Goal: Task Accomplishment & Management: Manage account settings

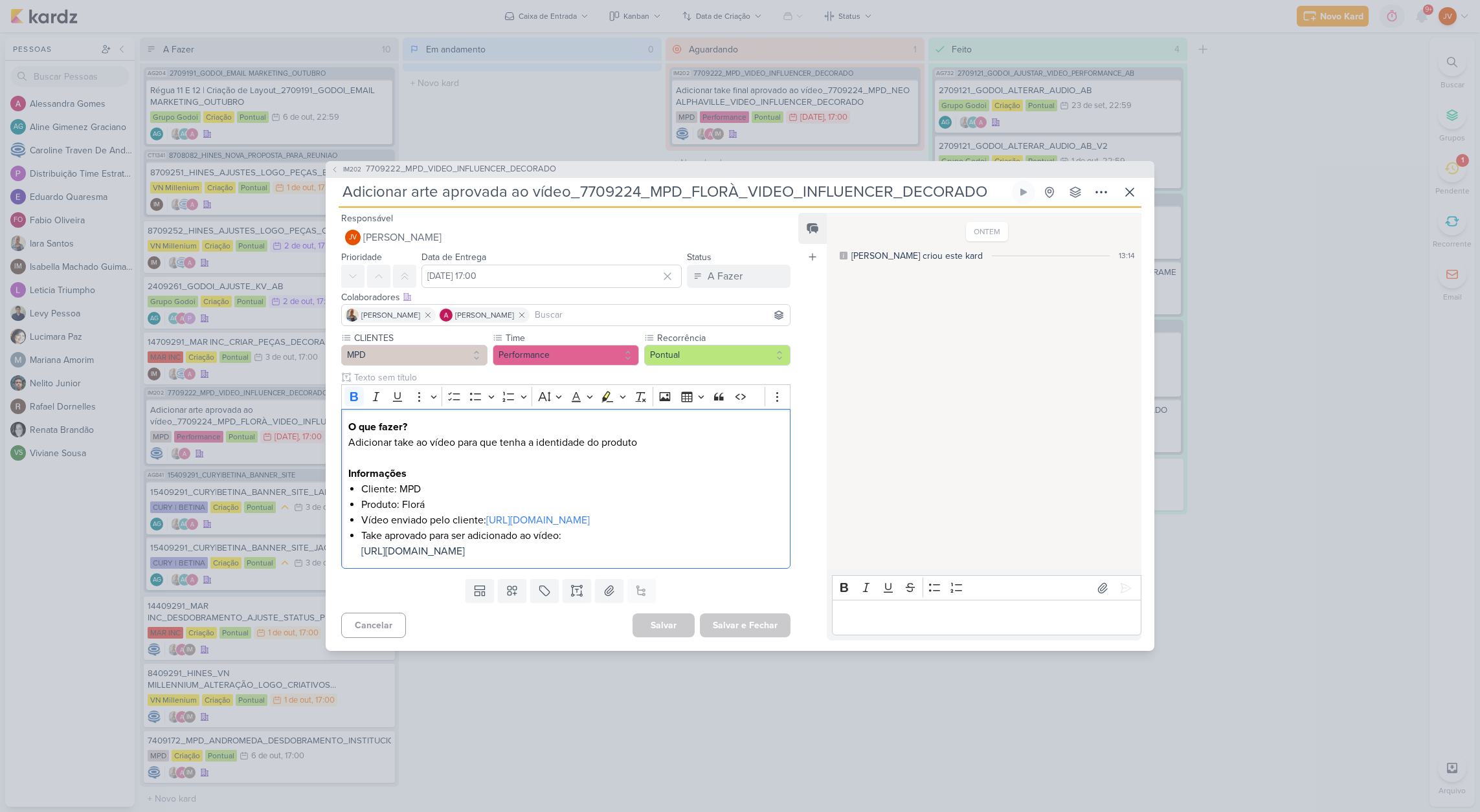
click at [881, 626] on p "Editor editing area: main" at bounding box center [986, 618] width 296 height 16
click at [1121, 583] on icon at bounding box center [1125, 587] width 10 height 10
click at [730, 269] on div "A Fazer" at bounding box center [724, 276] width 35 height 16
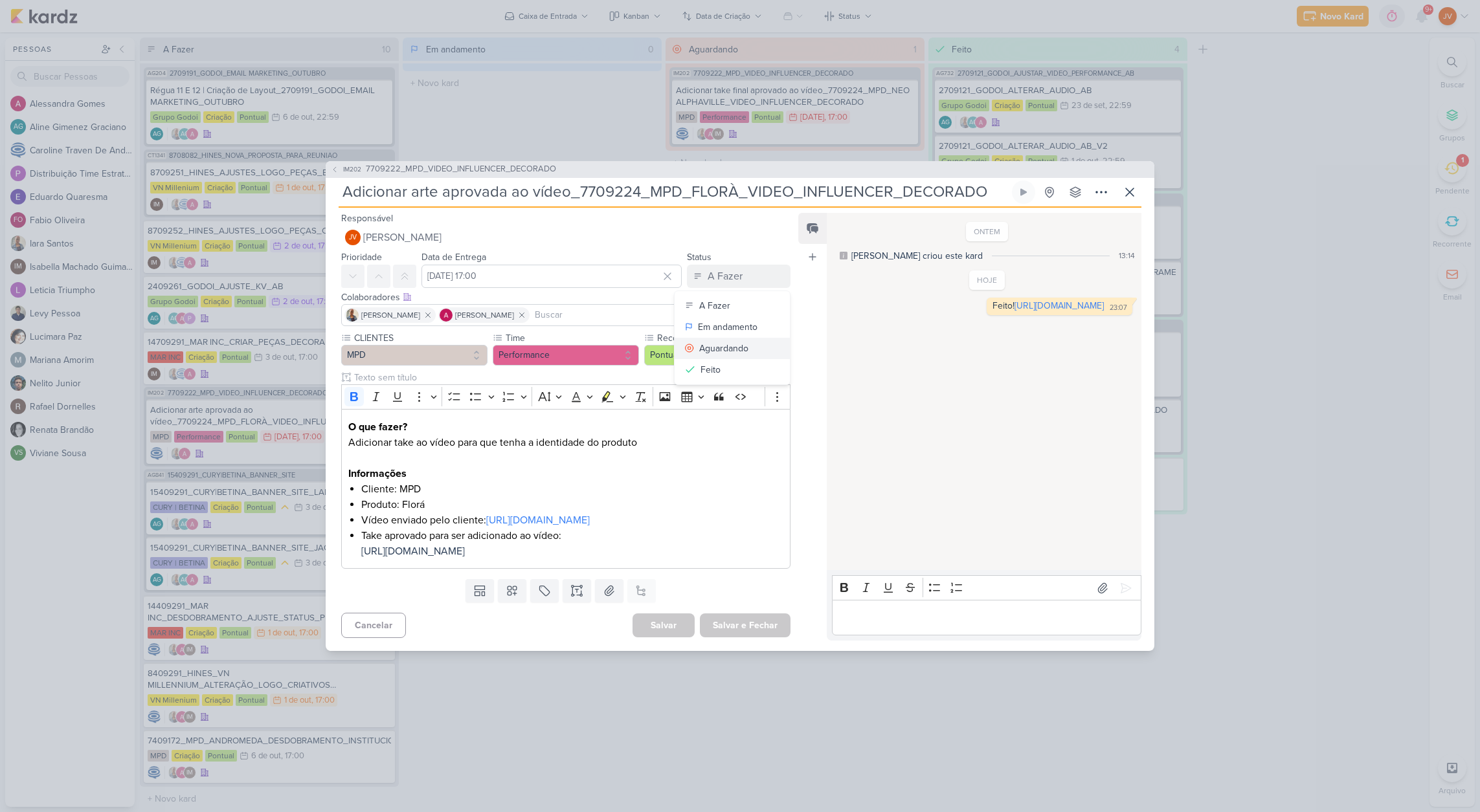
scroll to position [1, 0]
click at [723, 342] on div "Aguardando" at bounding box center [723, 349] width 50 height 13
click at [755, 638] on button "Salvar e Fechar" at bounding box center [745, 625] width 91 height 24
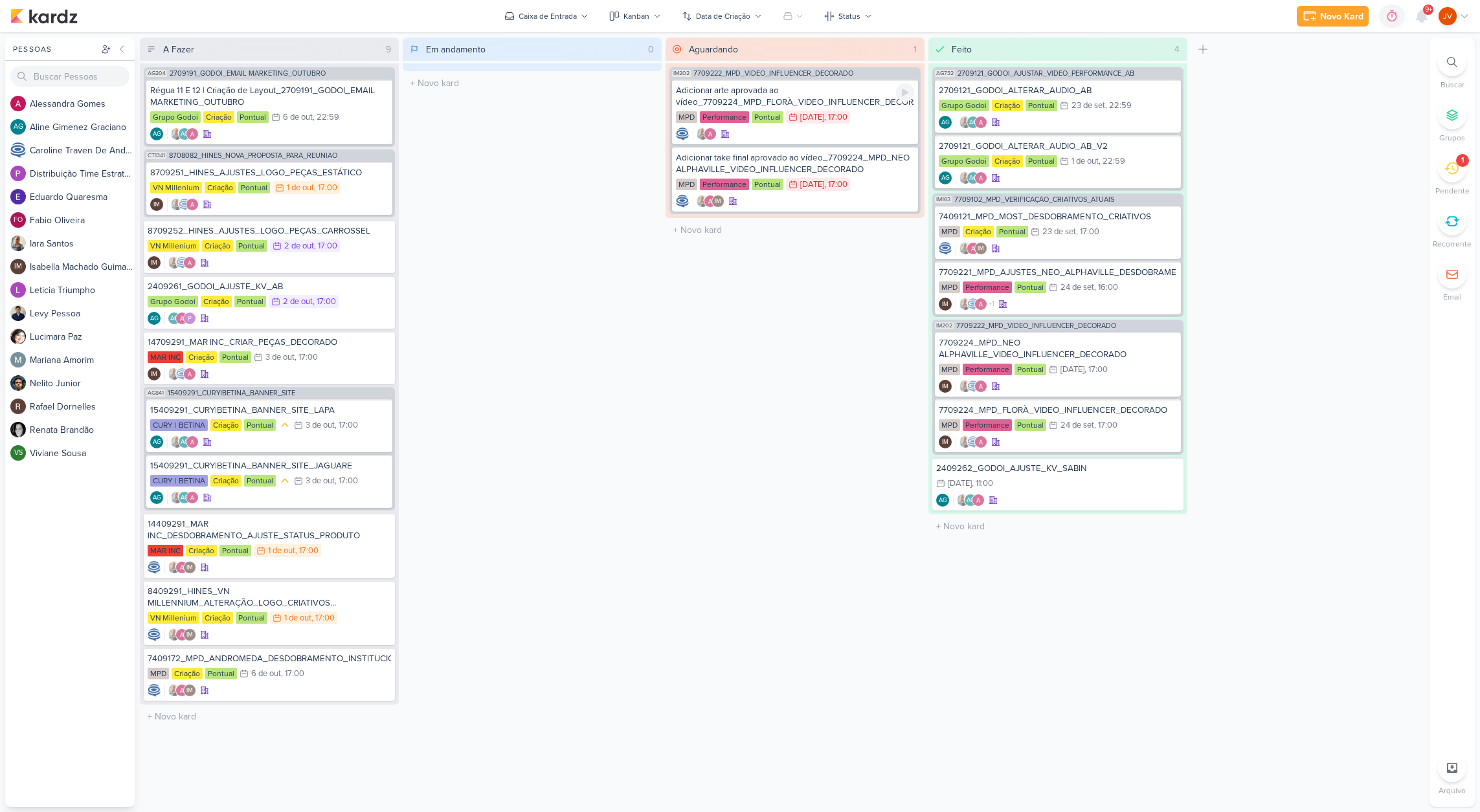
click at [842, 92] on div "Adicionar arte aprovada ao vídeo_7709224_MPD_FLORÀ_VIDEO_INFLUENCER_DECORADO" at bounding box center [795, 97] width 238 height 24
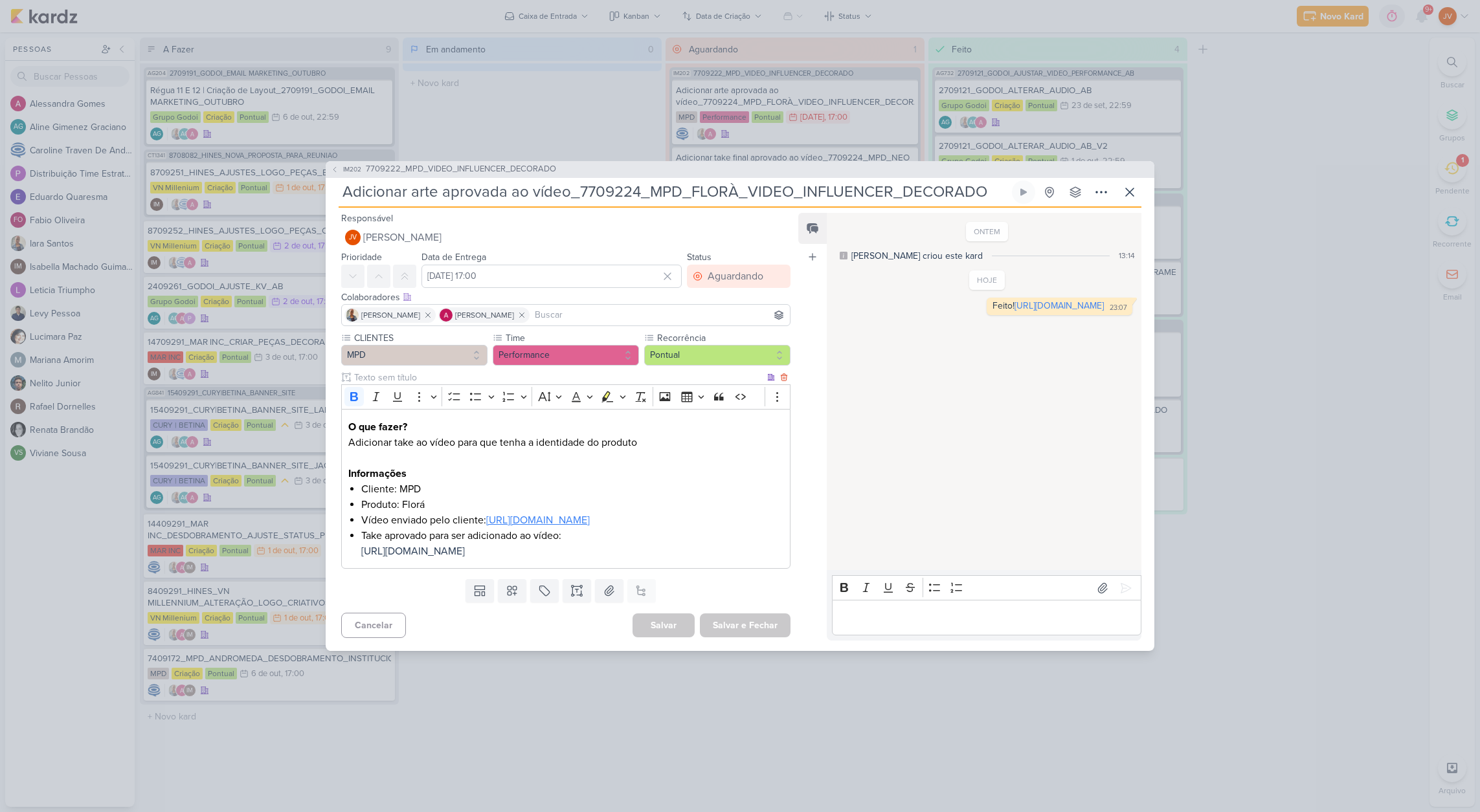
scroll to position [0, 1]
drag, startPoint x: 737, startPoint y: 515, endPoint x: 355, endPoint y: 519, distance: 382.0
click at [355, 519] on div "O que fazer? Adicionar take ao vídeo para que tenha a identidade do produto Inf…" at bounding box center [566, 489] width 449 height 160
click at [627, 180] on input "Adicionar arte aprovada ao vídeo_7709224_MPD_FLORÀ_VIDEO_INFLUENCER_DECORADO" at bounding box center [674, 192] width 671 height 24
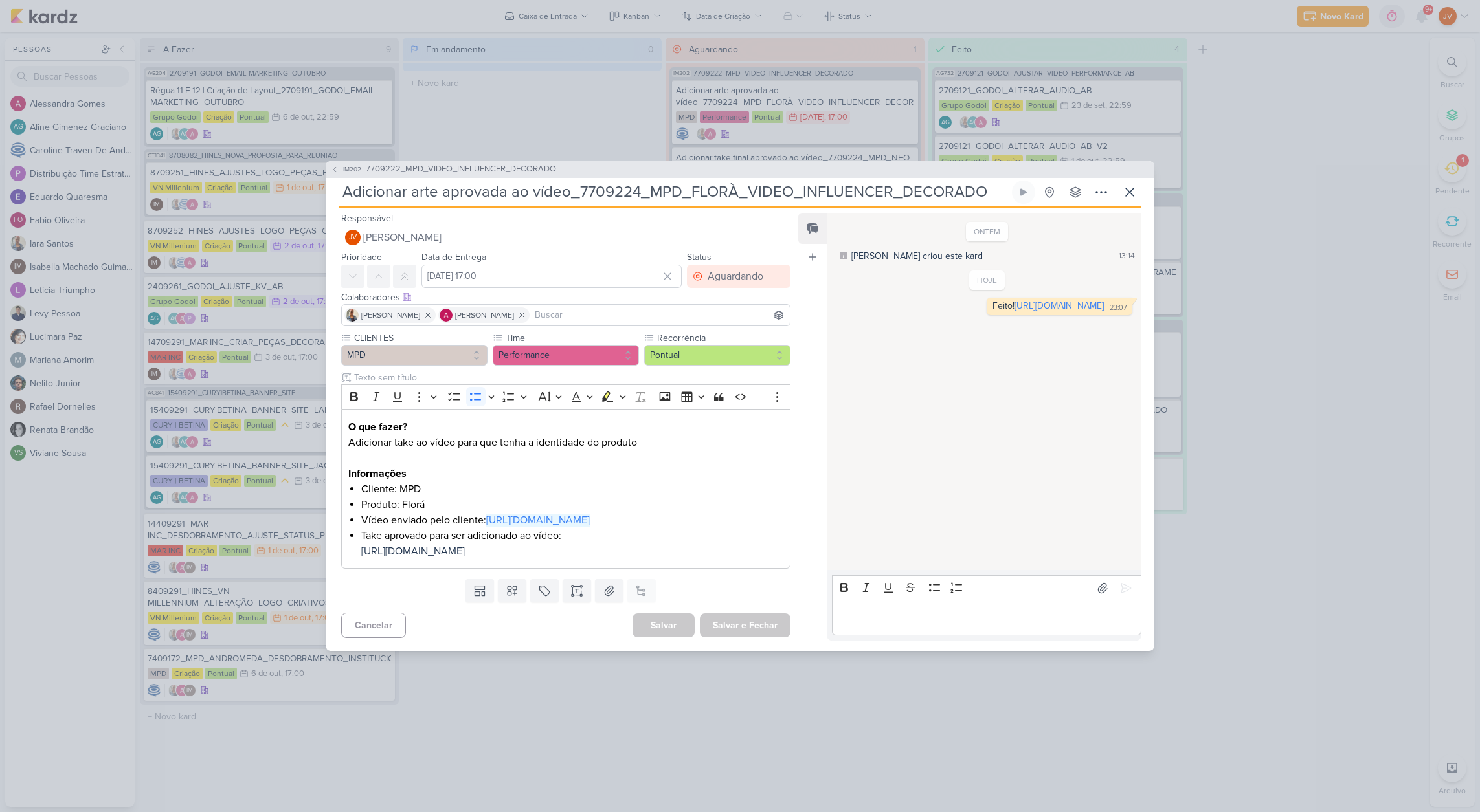
click at [627, 180] on input "Adicionar arte aprovada ao vídeo_7709224_MPD_FLORÀ_VIDEO_INFLUENCER_DECORADO" at bounding box center [674, 192] width 671 height 24
click at [620, 180] on input "Adicionar arte aprovada ao vídeo_7709224_MPD_FLORÀ_VIDEO_INFLUENCER_DECORADO" at bounding box center [674, 192] width 671 height 24
drag, startPoint x: 582, startPoint y: 175, endPoint x: 634, endPoint y: 180, distance: 52.2
click at [638, 180] on input "Adicionar arte aprovada ao vídeo_7709224_MPD_FLORÀ_VIDEO_INFLUENCER_DECORADO" at bounding box center [674, 192] width 671 height 24
drag, startPoint x: 582, startPoint y: 175, endPoint x: 1003, endPoint y: 175, distance: 421.0
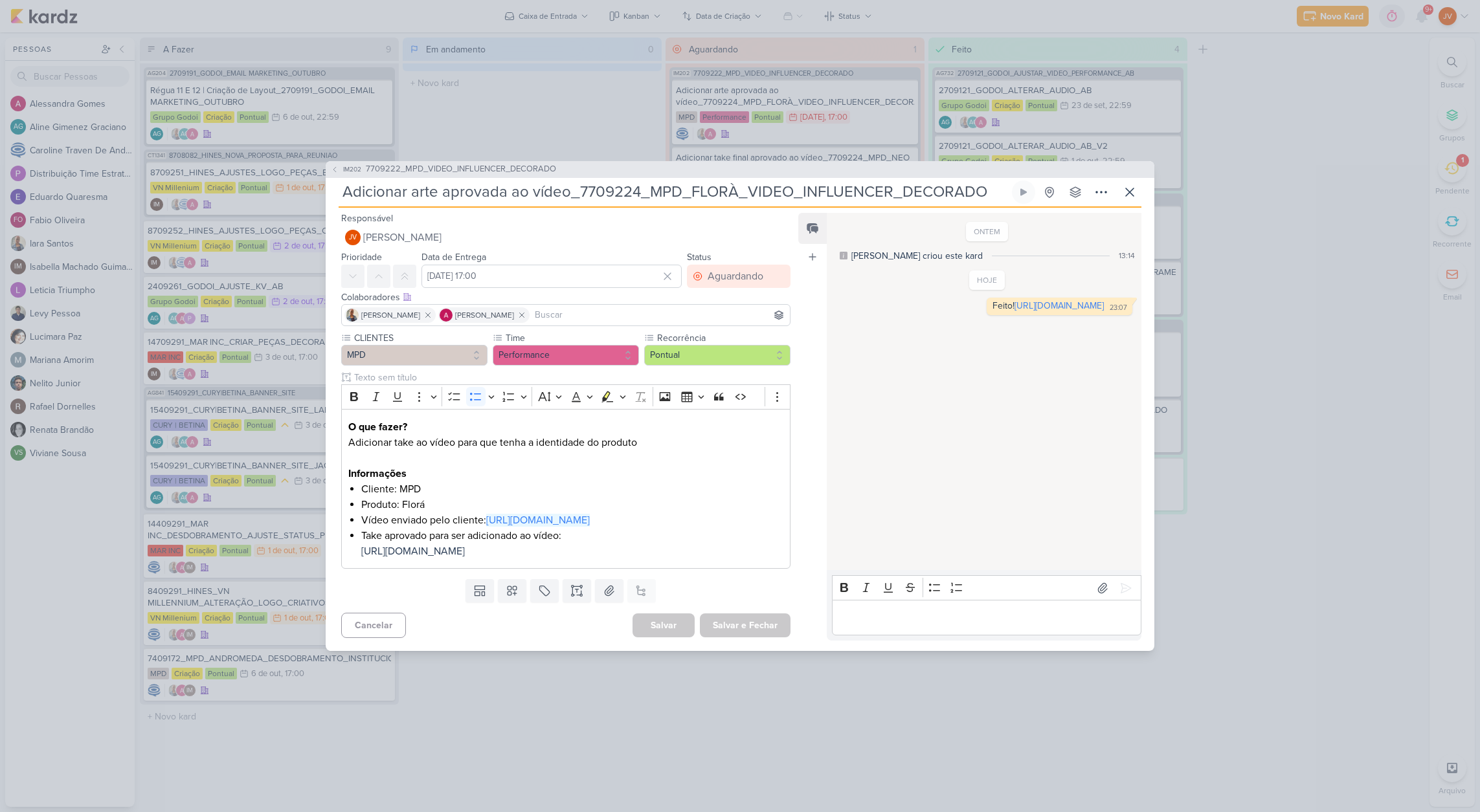
click at [1003, 180] on input "Adicionar arte aprovada ao vídeo_7709224_MPD_FLORÀ_VIDEO_INFLUENCER_DECORADO" at bounding box center [674, 192] width 671 height 24
click at [1331, 163] on div "IM202 7709222_MPD_VIDEO_INFLUENCER_DECORADO Adicionar arte aprovada ao vídeo_77…" at bounding box center [740, 406] width 1480 height 812
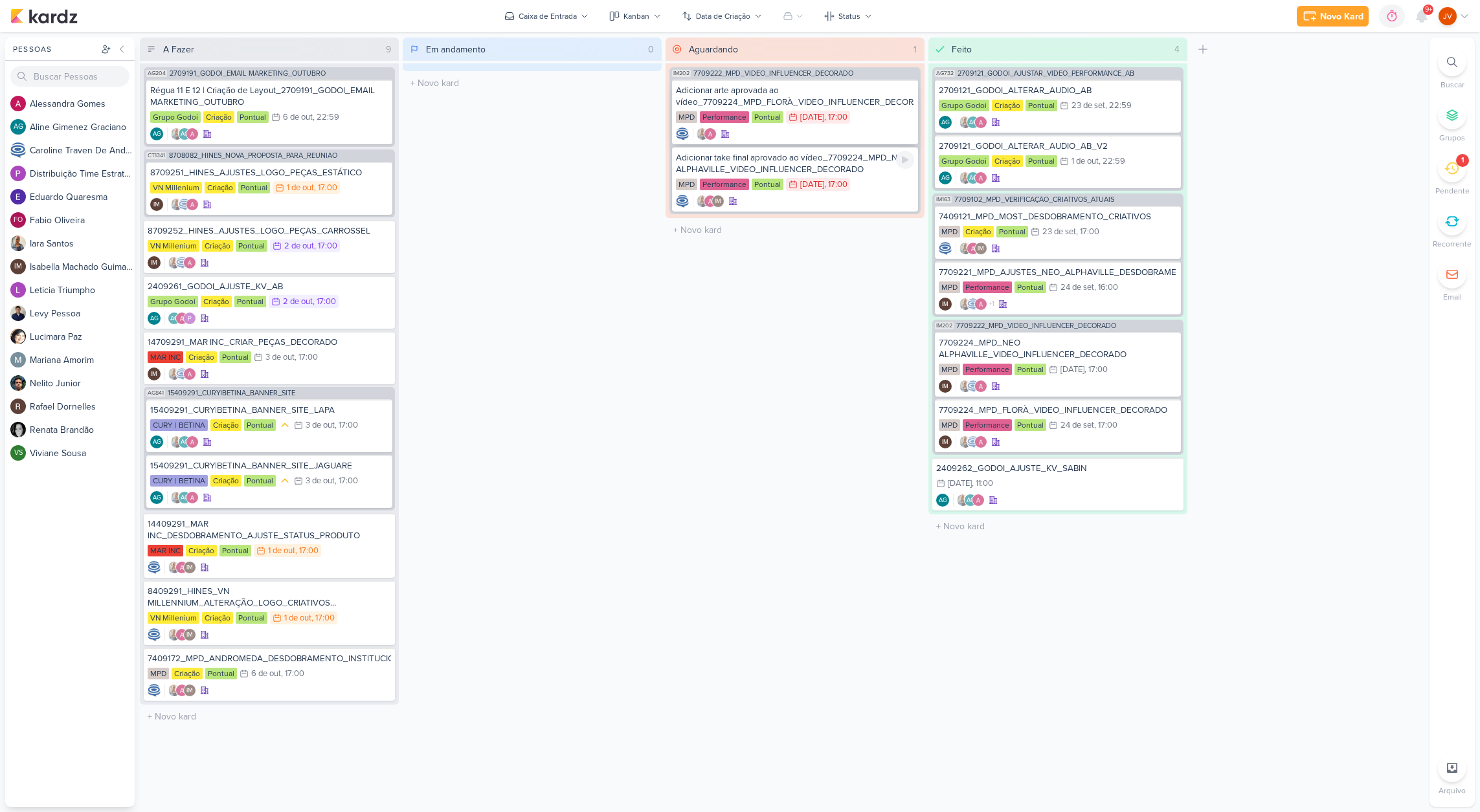
scroll to position [1, 0]
click at [850, 100] on div "Adicionar arte aprovada ao vídeo_7709224_MPD_FLORÀ_VIDEO_INFLUENCER_DECORADO" at bounding box center [795, 97] width 238 height 24
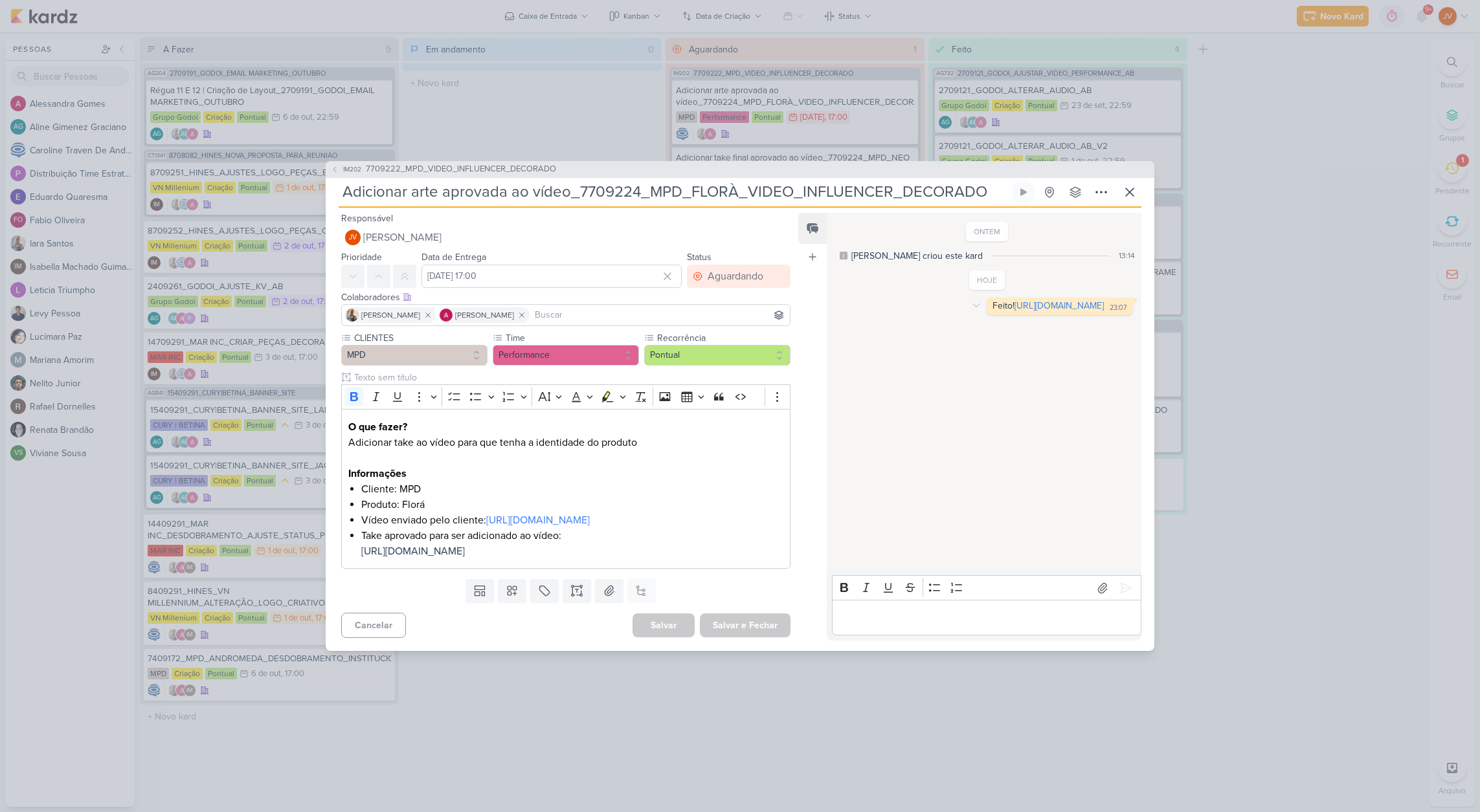
scroll to position [0, 1]
drag, startPoint x: 1044, startPoint y: 310, endPoint x: 879, endPoint y: 301, distance: 165.2
click at [989, 301] on div "Feito! [URL][DOMAIN_NAME] 23:07" at bounding box center [1060, 306] width 140 height 13
click at [1386, 339] on div "IM202 7709222_MPD_VIDEO_INFLUENCER_DECORADO Adicionar arte aprovada ao vídeo_77…" at bounding box center [740, 406] width 1480 height 812
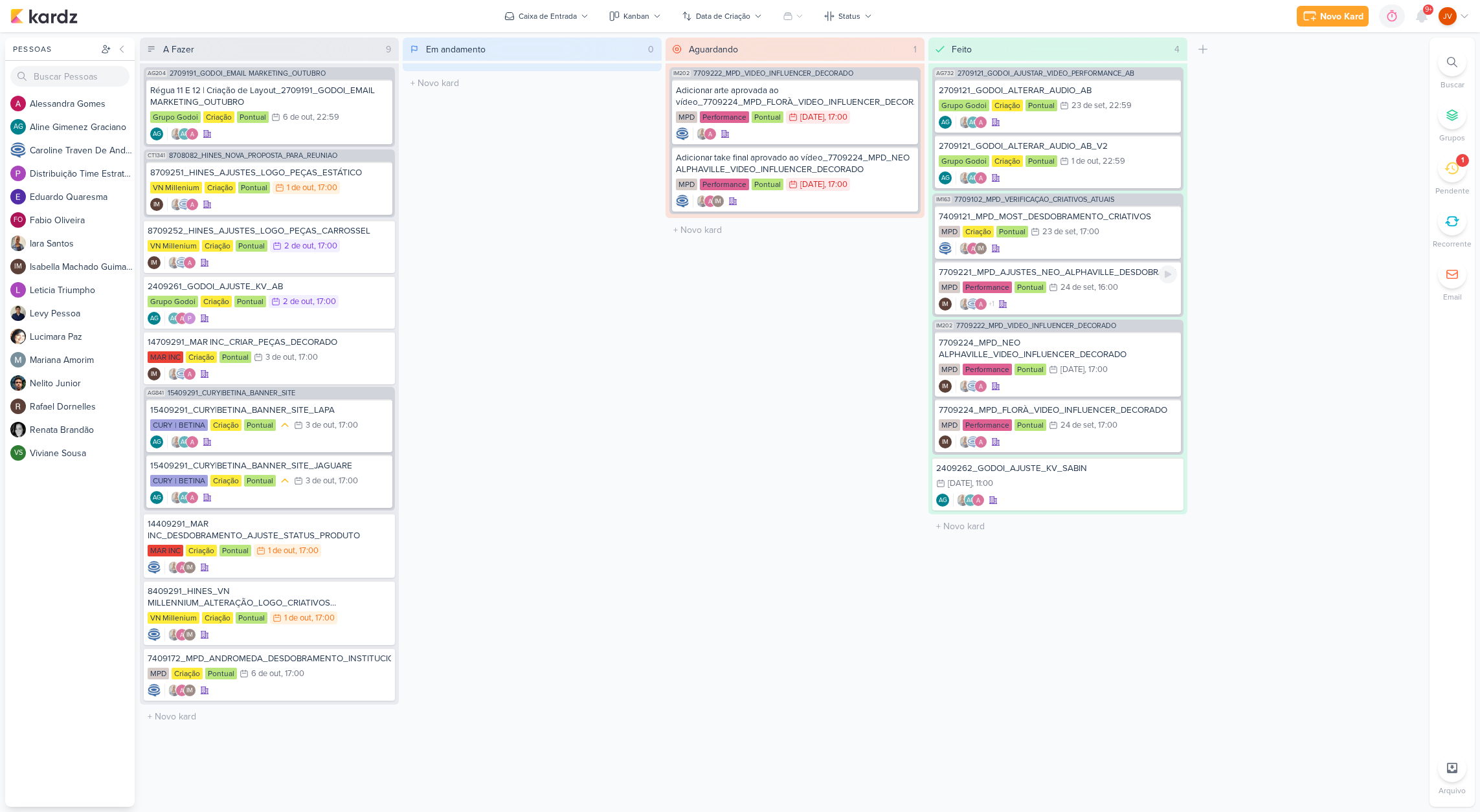
scroll to position [1, 1]
click at [1447, 167] on icon at bounding box center [1450, 168] width 14 height 13
click at [1329, 72] on span "7409171_MPD_ANDROMEDA_DESDOBRAMENTO_PLANTAS" at bounding box center [1340, 77] width 236 height 10
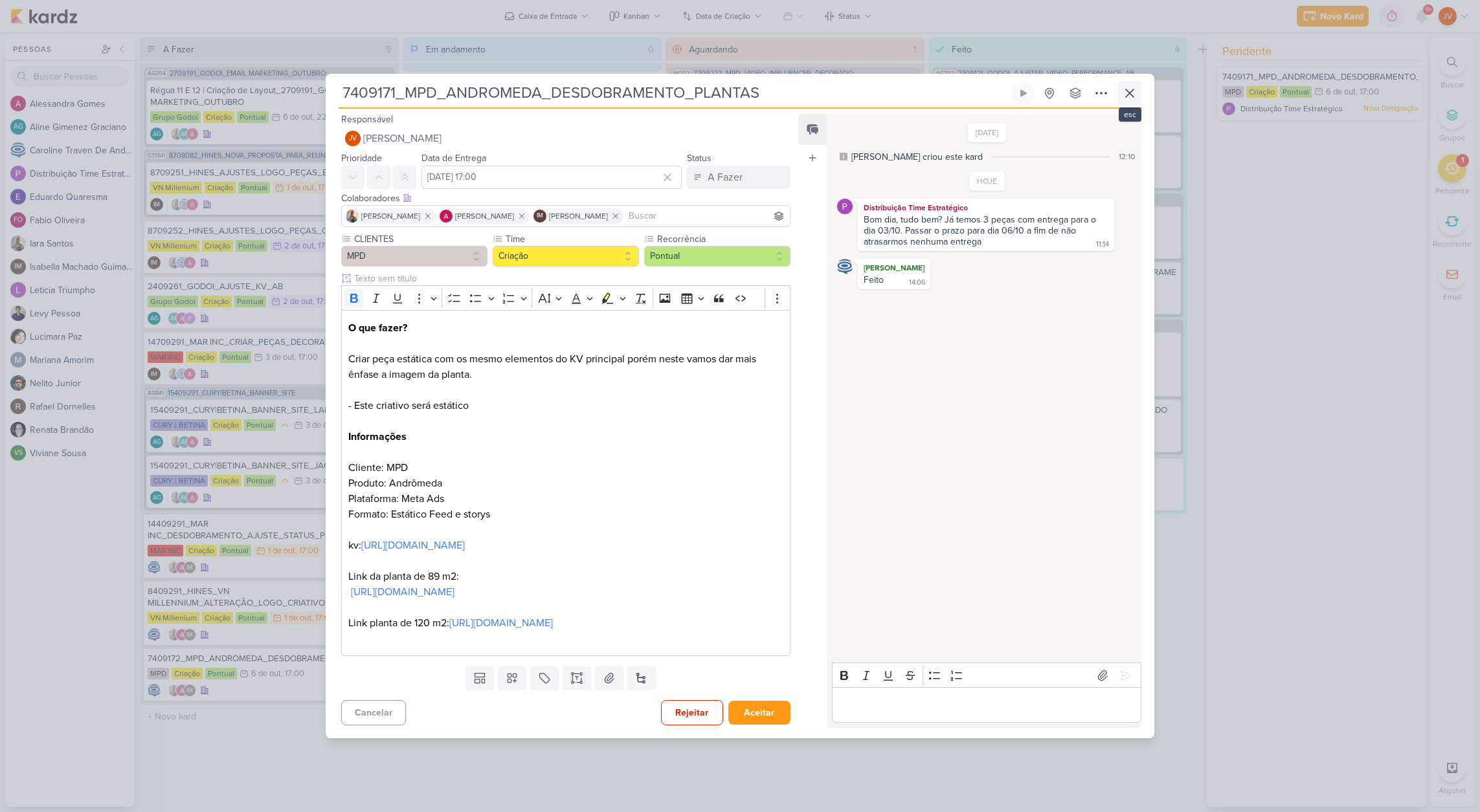
click at [1131, 89] on icon at bounding box center [1129, 93] width 8 height 8
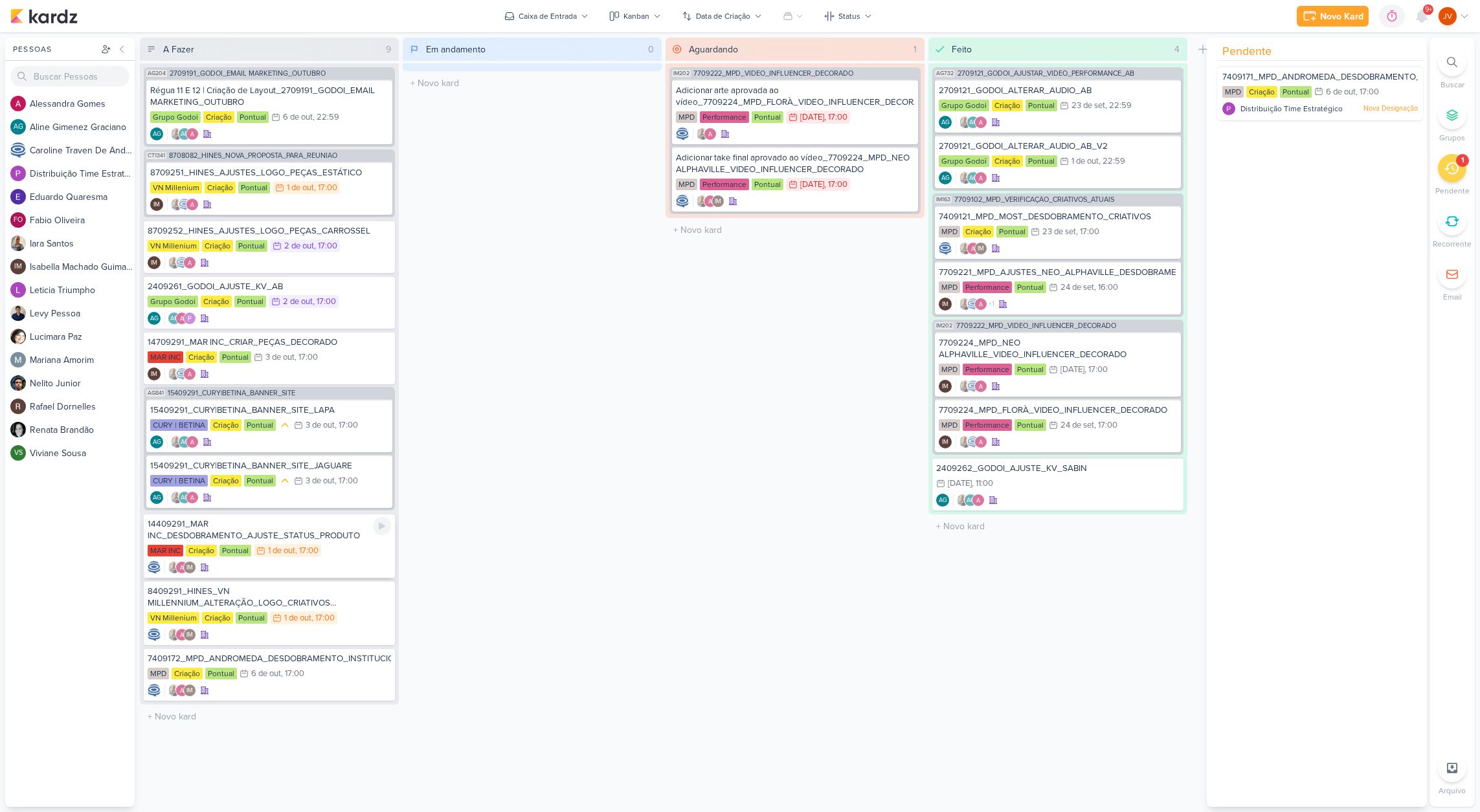
click at [330, 533] on div "14409291_MAR INC_DESDOBRAMENTO_AJUSTE_STATUS_PRODUTO" at bounding box center [269, 530] width 243 height 24
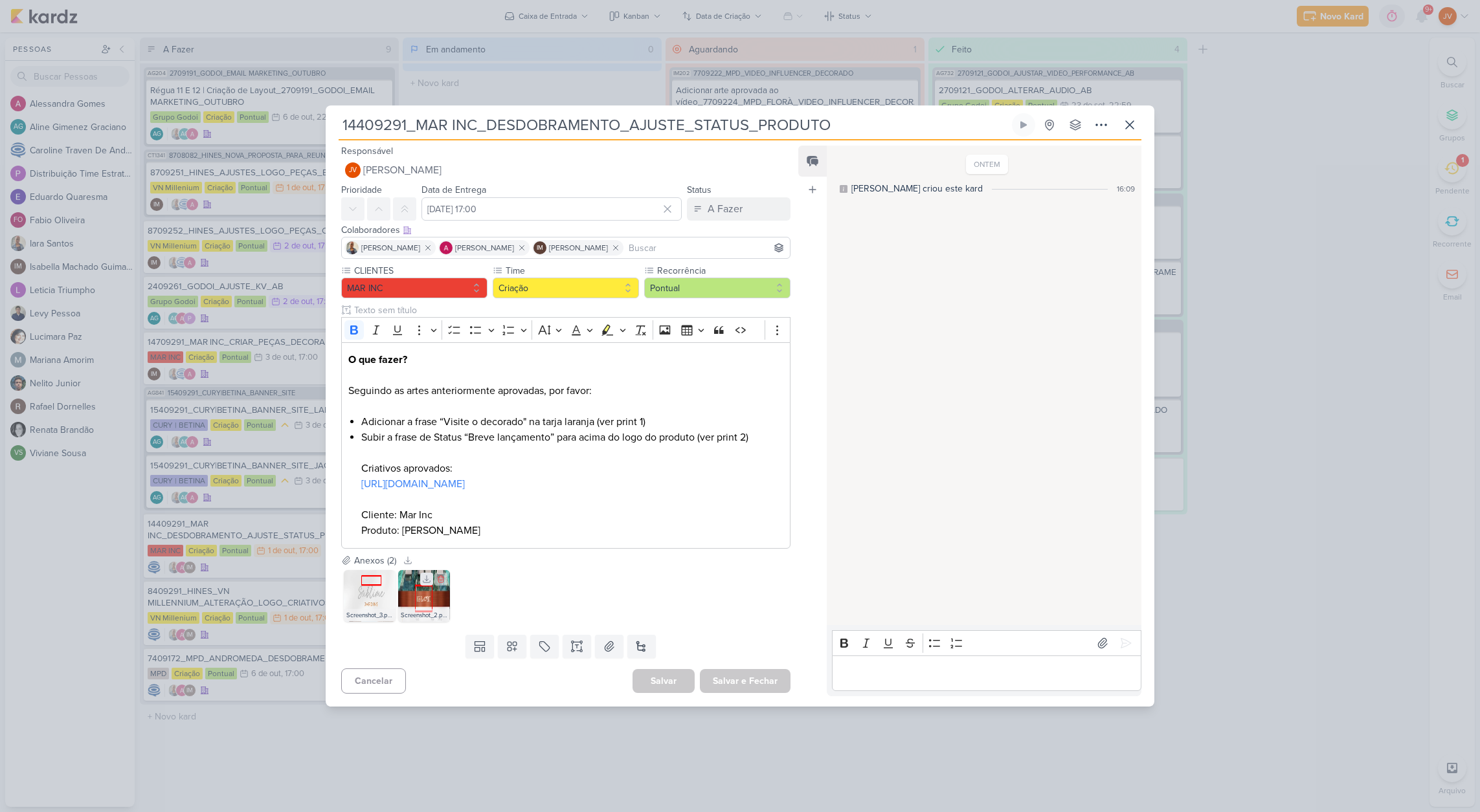
click at [429, 581] on icon at bounding box center [426, 579] width 9 height 9
click at [420, 598] on img at bounding box center [424, 596] width 52 height 52
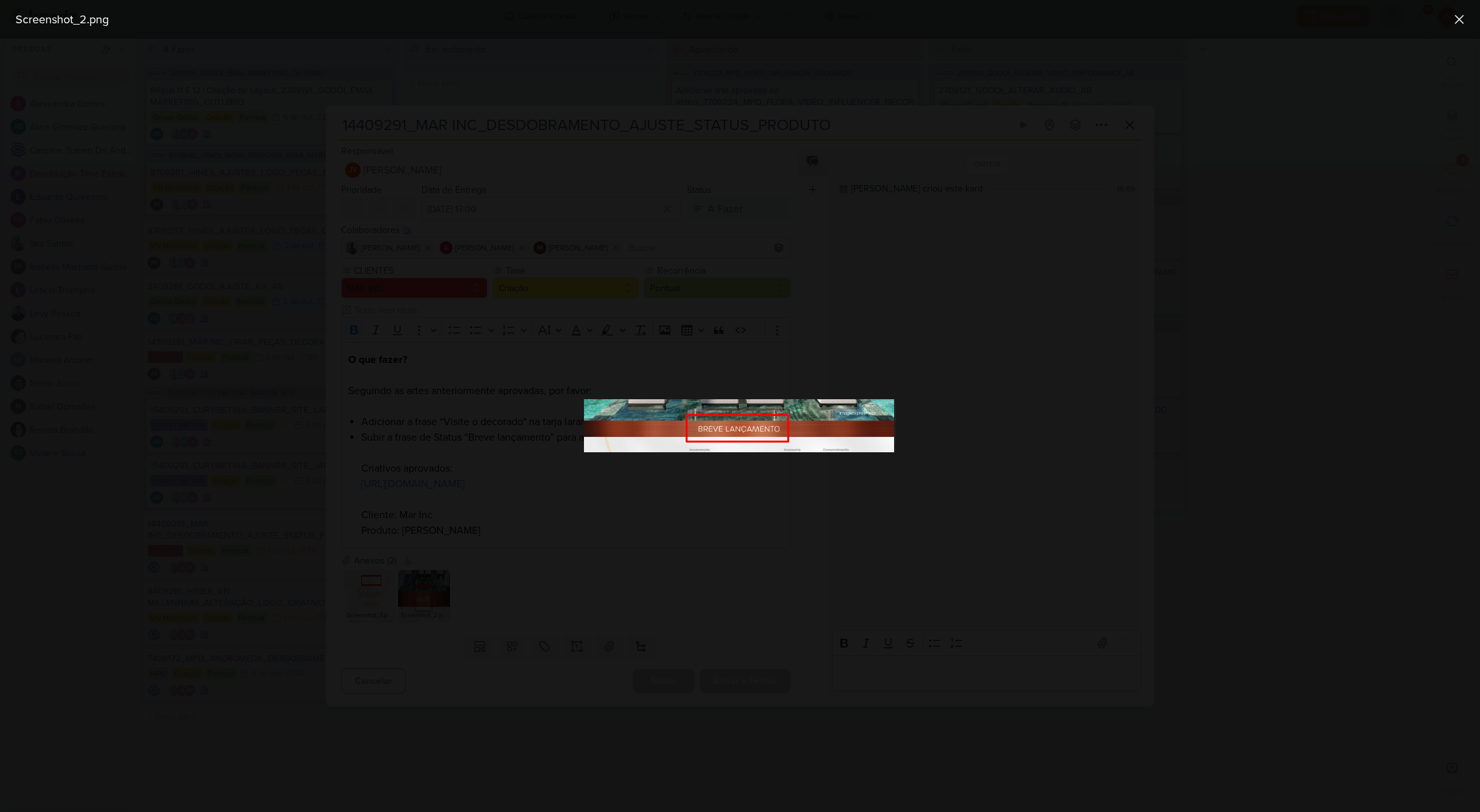
click at [556, 559] on div at bounding box center [740, 426] width 1480 height 774
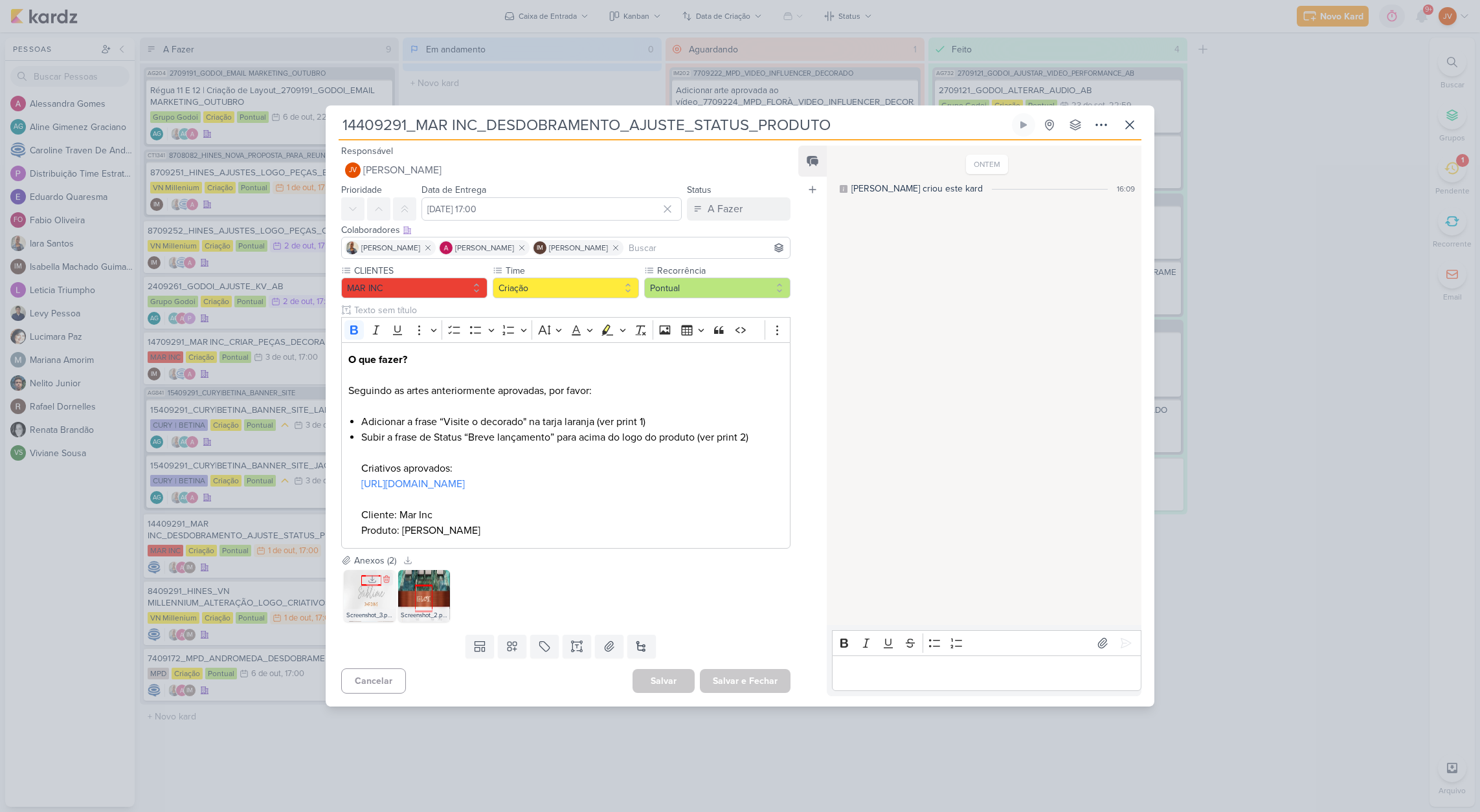
click at [362, 593] on img at bounding box center [369, 596] width 52 height 52
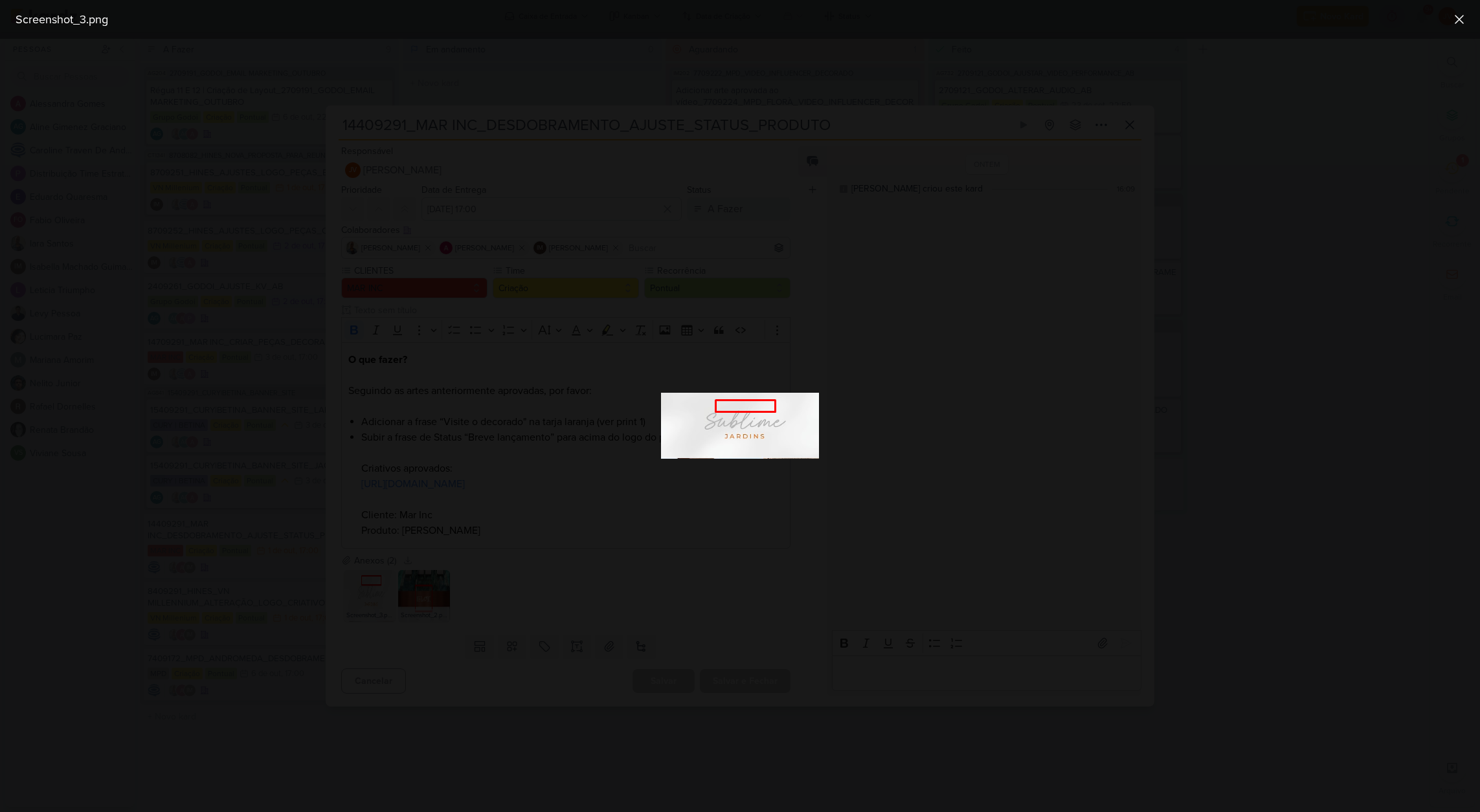
click at [599, 559] on div at bounding box center [740, 426] width 1480 height 774
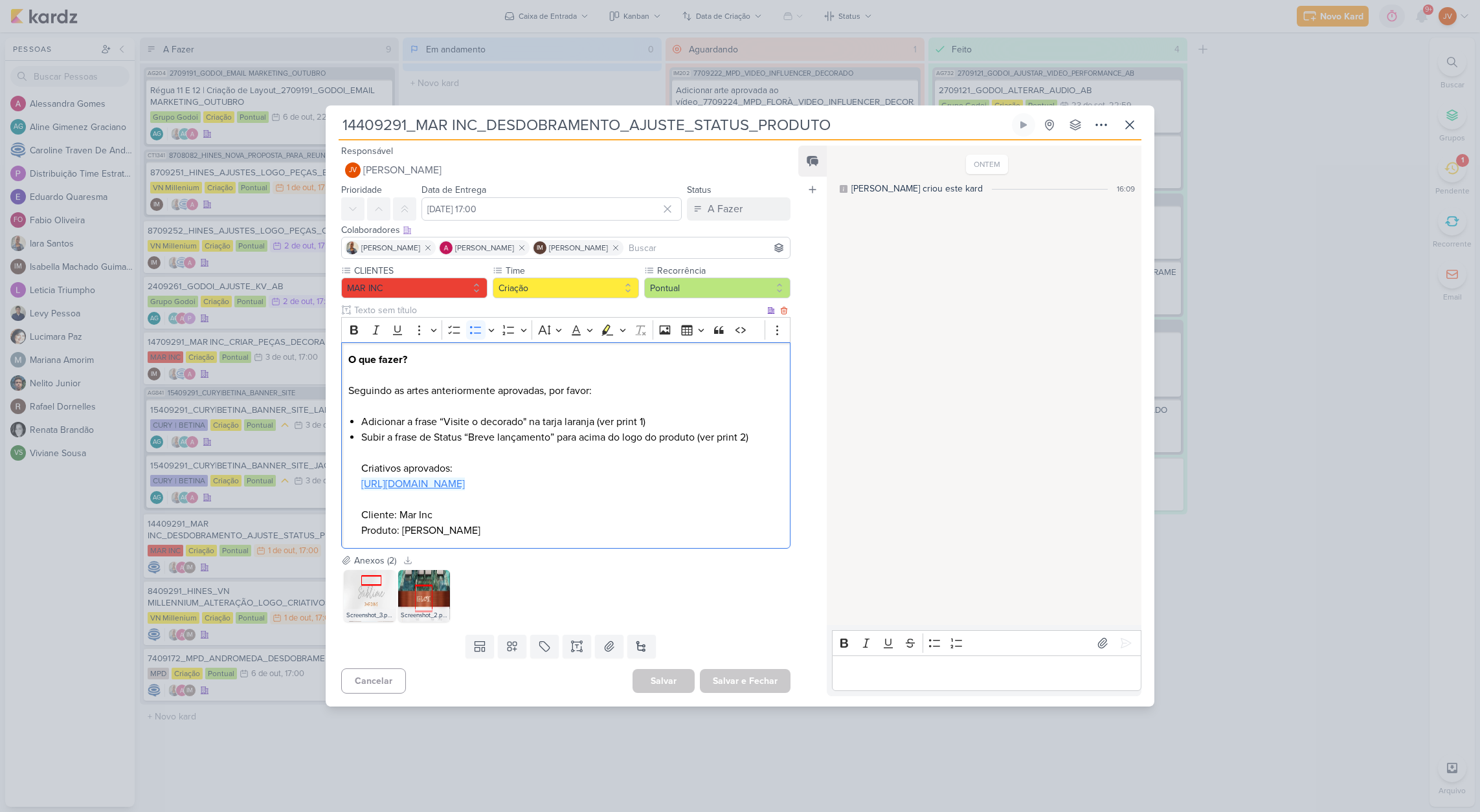
click at [465, 485] on link "[URL][DOMAIN_NAME]" at bounding box center [413, 484] width 103 height 13
click at [369, 596] on img at bounding box center [369, 596] width 52 height 52
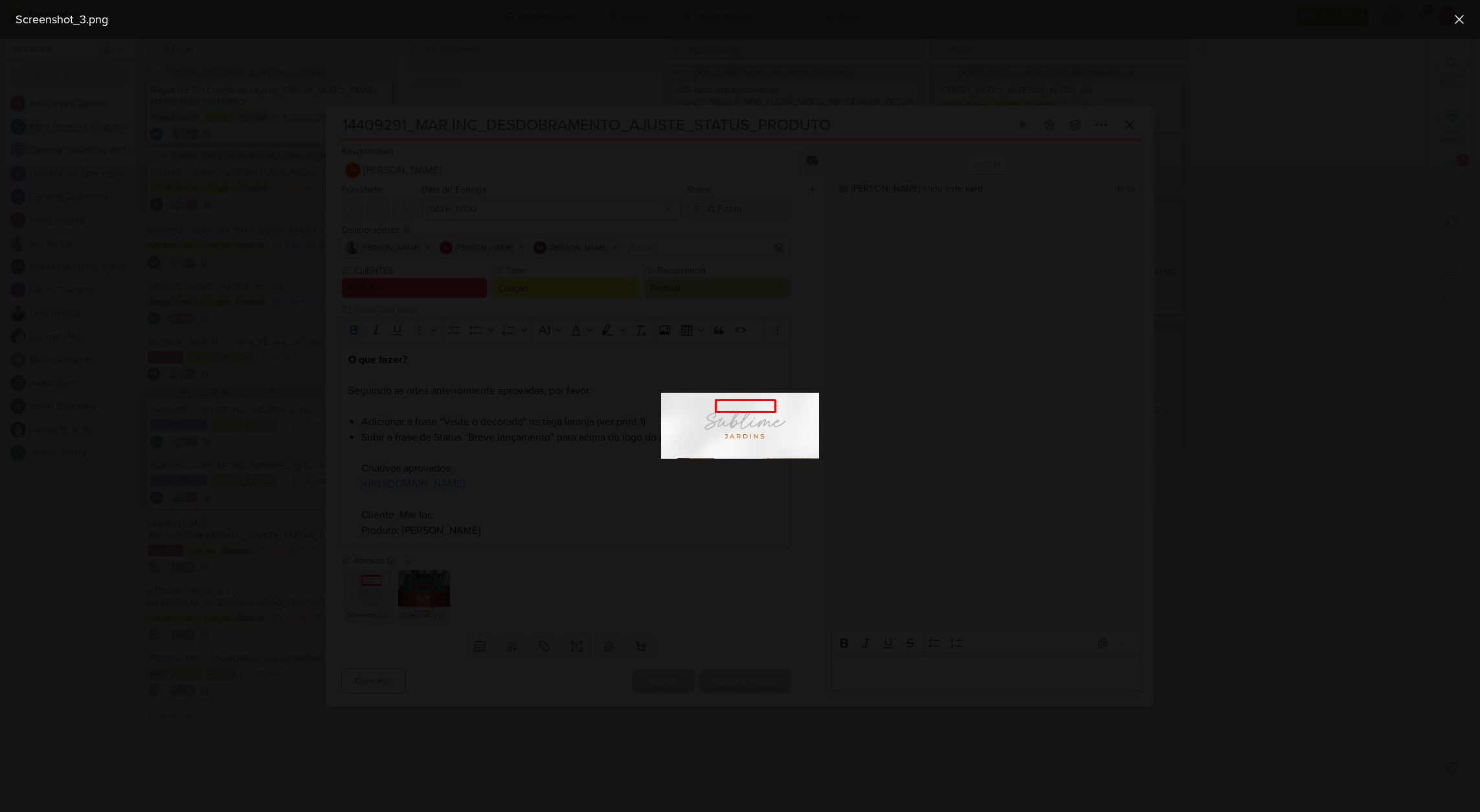
click at [509, 595] on div at bounding box center [740, 426] width 1480 height 774
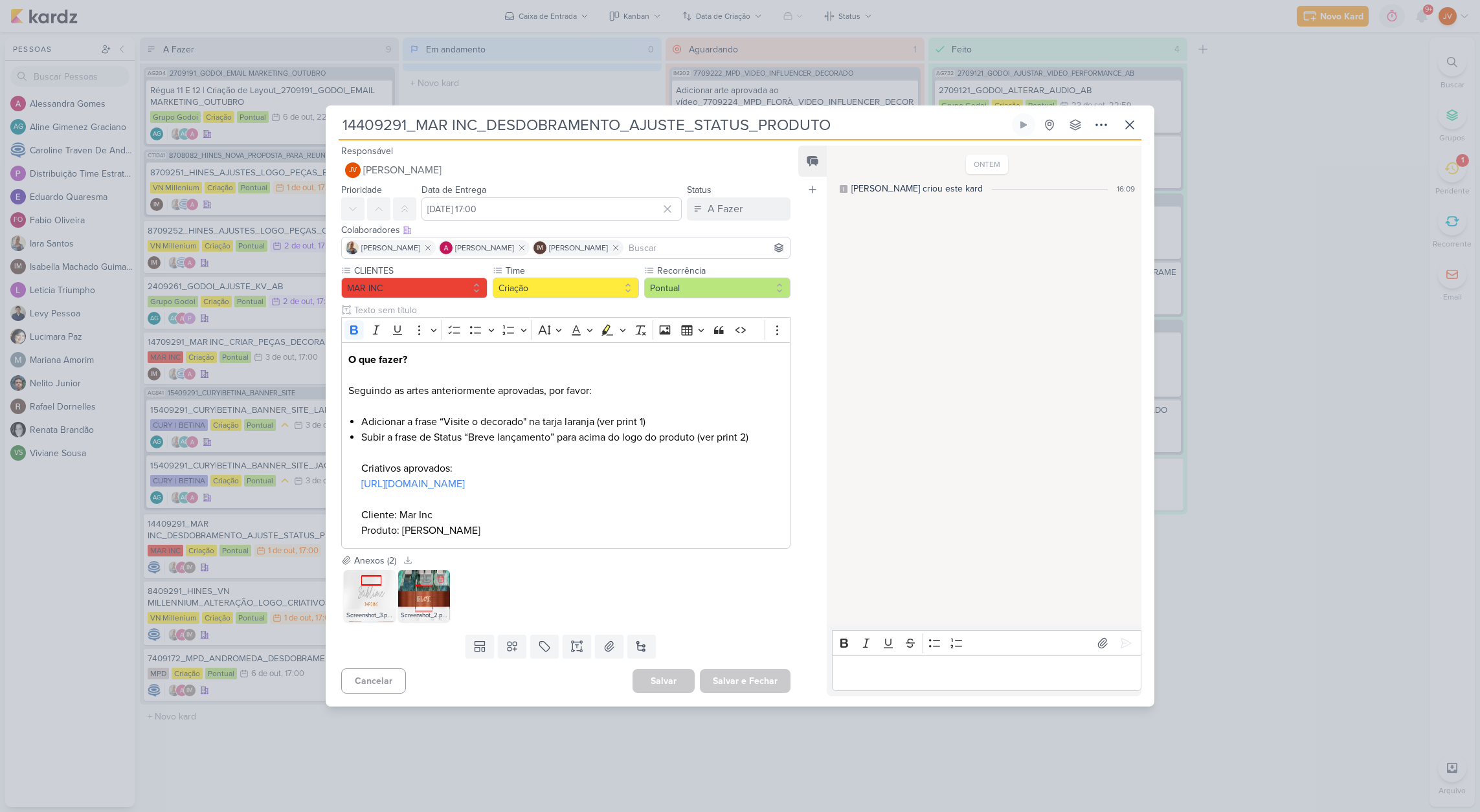
click at [435, 600] on img at bounding box center [424, 596] width 52 height 52
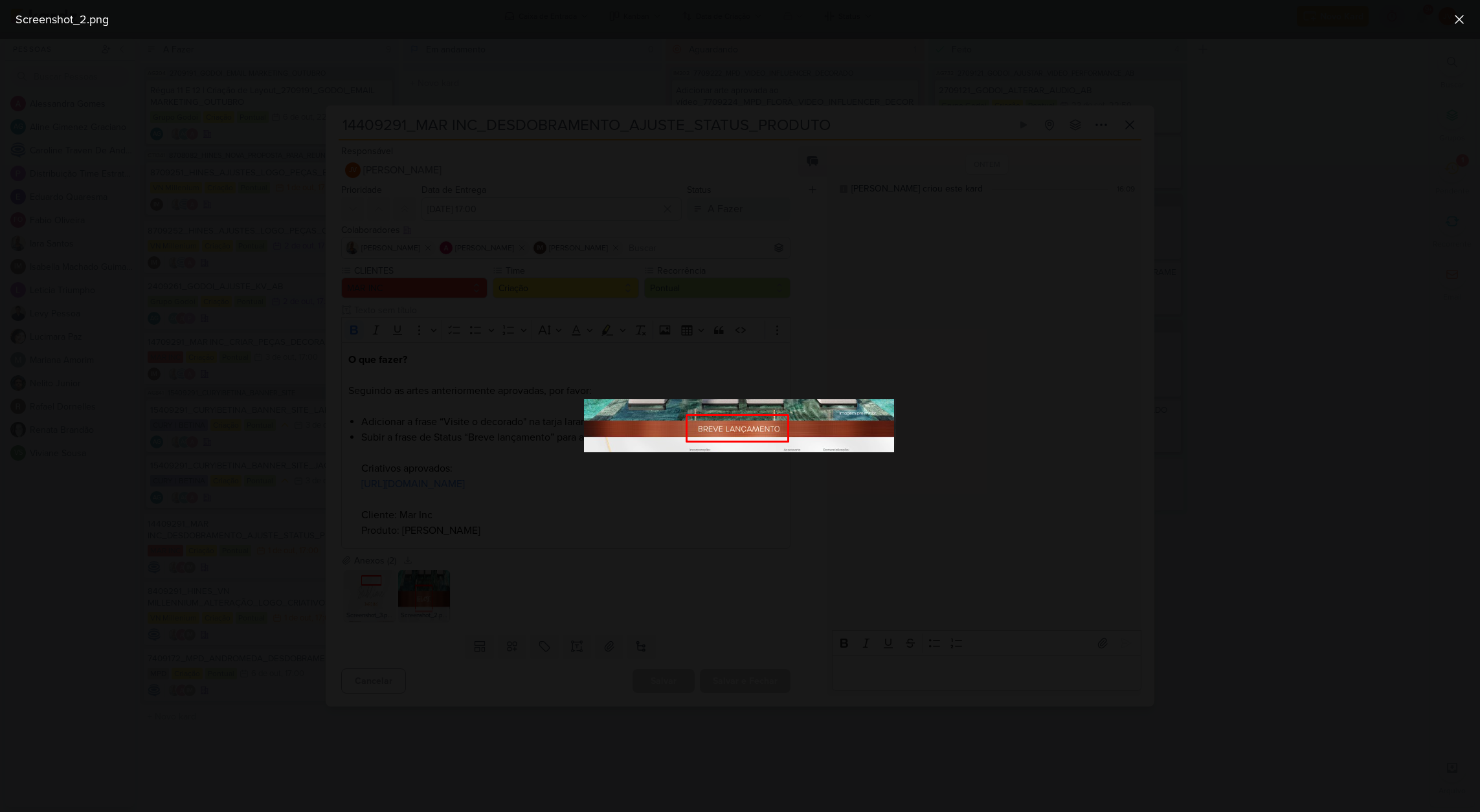
click at [606, 592] on div at bounding box center [740, 426] width 1480 height 774
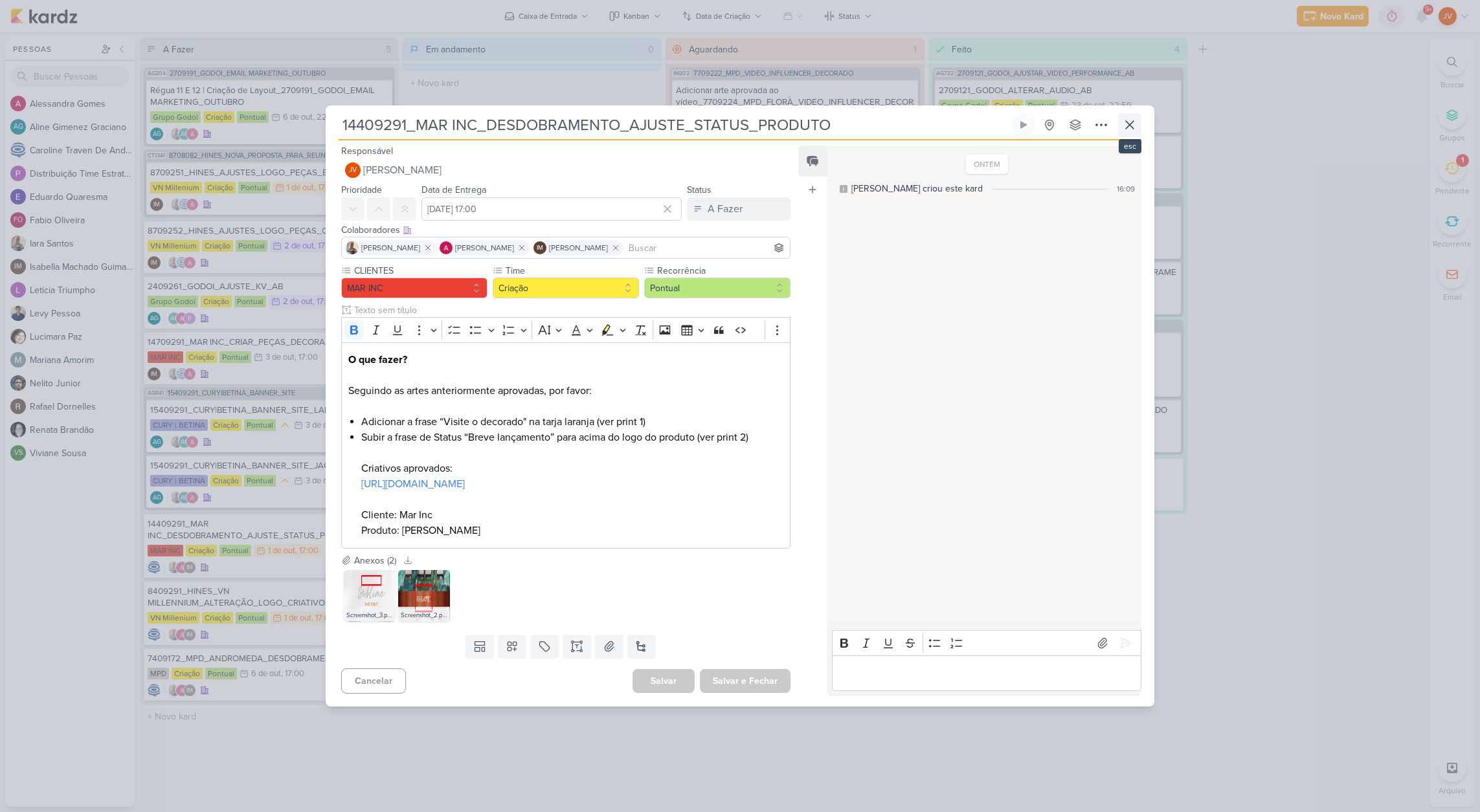
scroll to position [1, 0]
click at [1129, 125] on icon at bounding box center [1129, 125] width 8 height 8
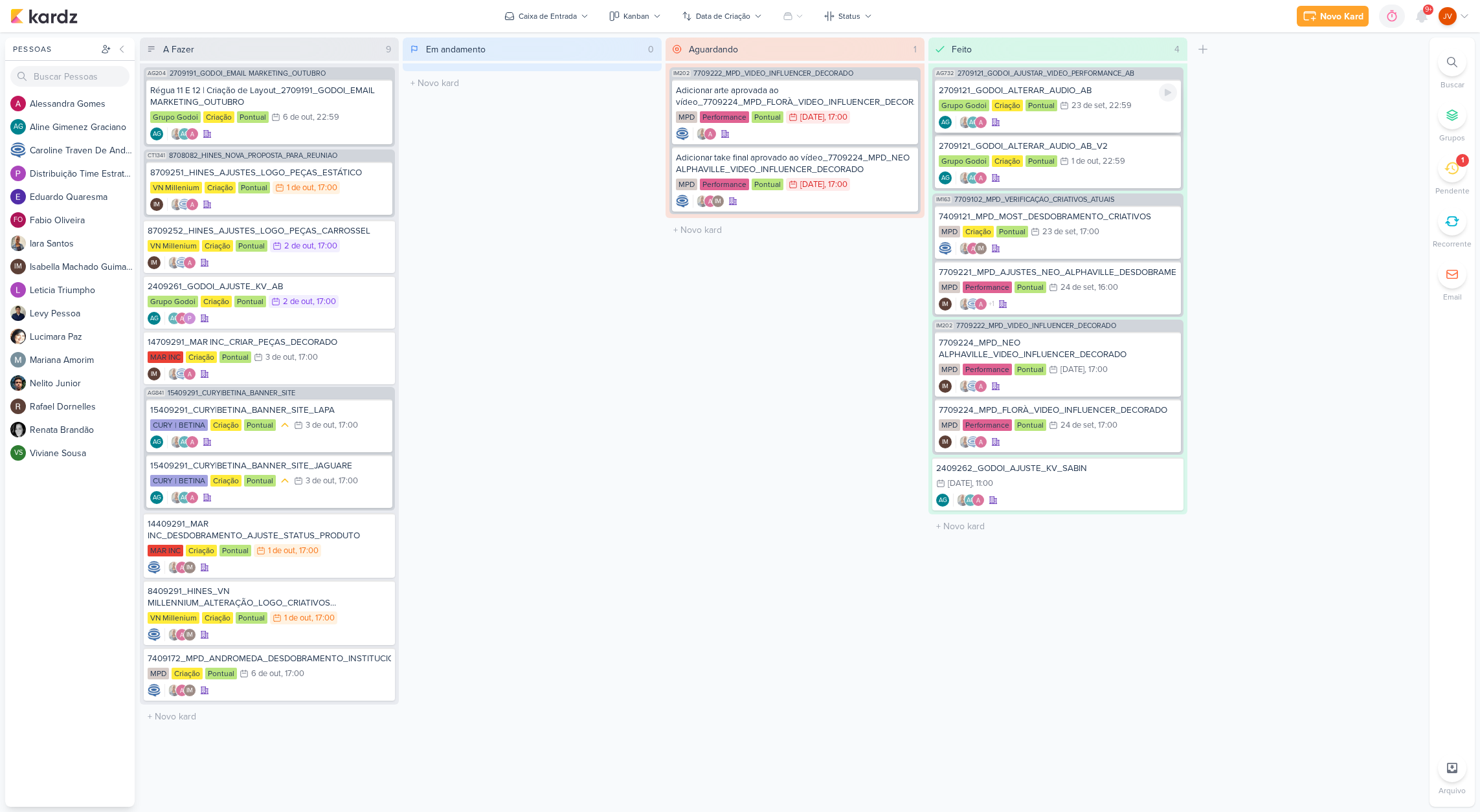
scroll to position [0, 0]
click at [1109, 96] on div "2709121_GODOI_ALTERAR_AUDIO_AB" at bounding box center [1057, 91] width 238 height 12
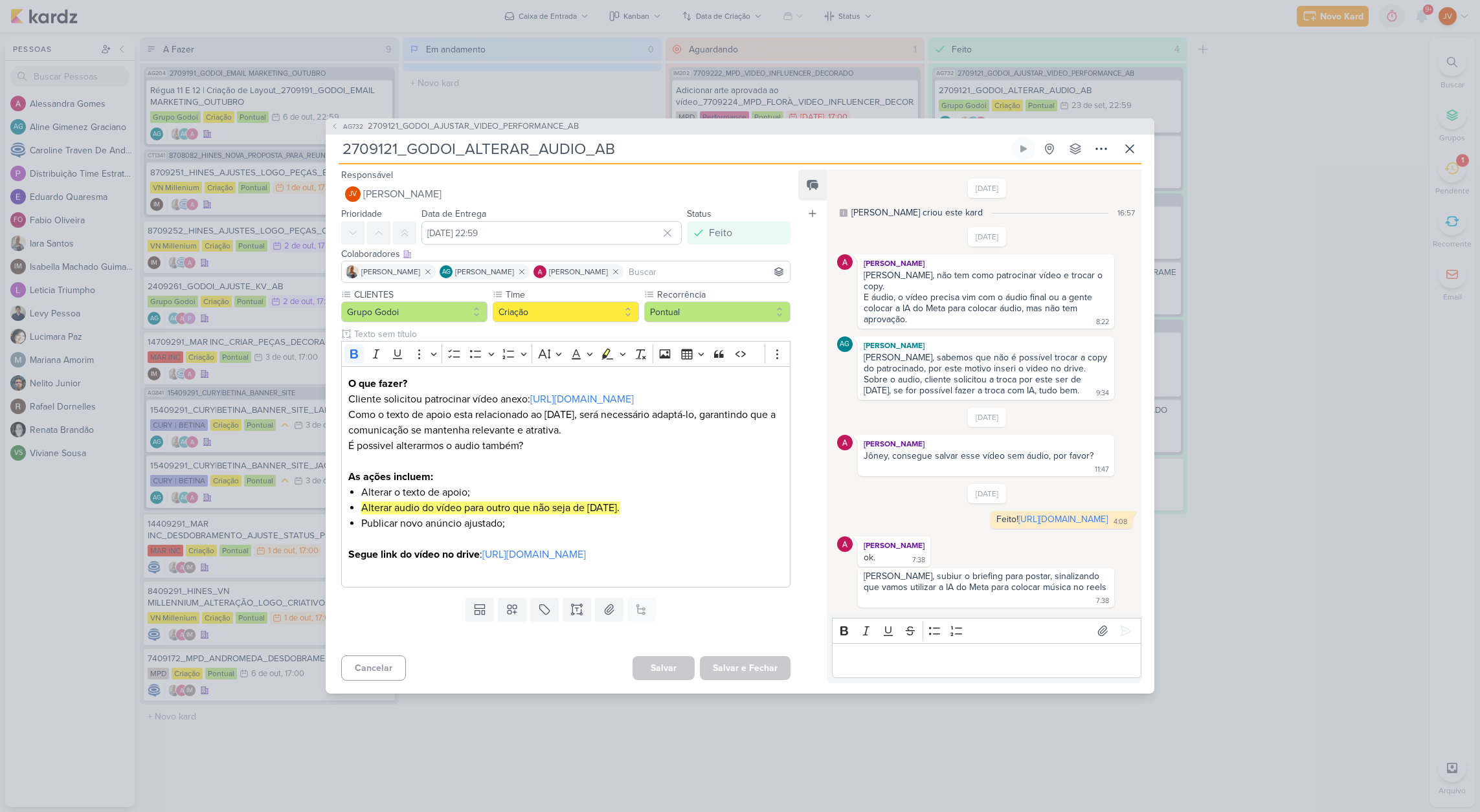
click at [1252, 180] on div "AG732 2709121_GODOI_AJUSTAR_VIDEO_PERFORMANCE_AB 2709121_GODOI_ALTERAR_AUDIO_AB" at bounding box center [740, 406] width 1480 height 812
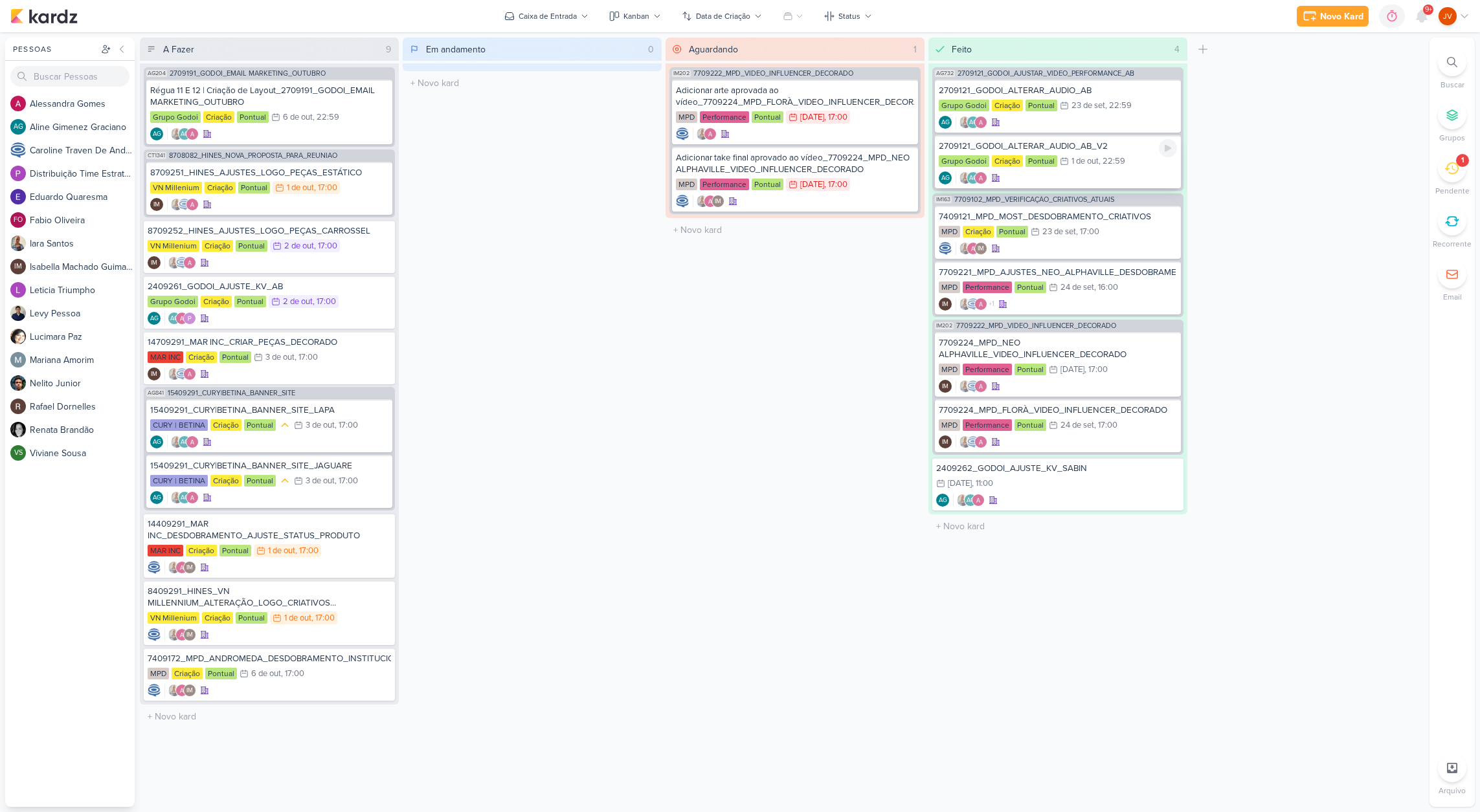
click at [1113, 159] on div ", 22:59" at bounding box center [1112, 161] width 27 height 8
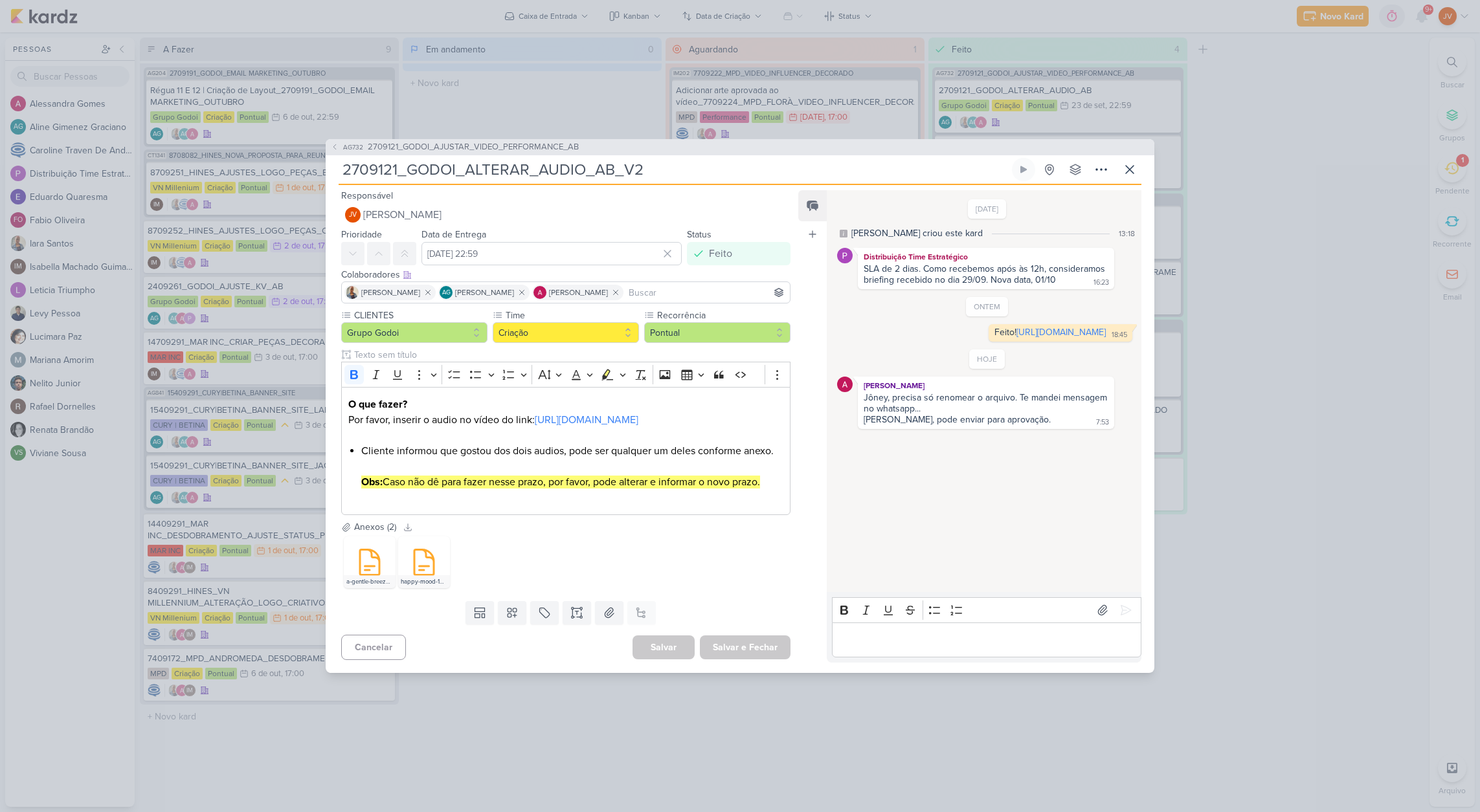
click at [1258, 349] on div "AG732 2709121_GODOI_AJUSTAR_VIDEO_PERFORMANCE_AB 2709121_GODOI_ALTERAR_AUDIO_AB…" at bounding box center [740, 406] width 1480 height 812
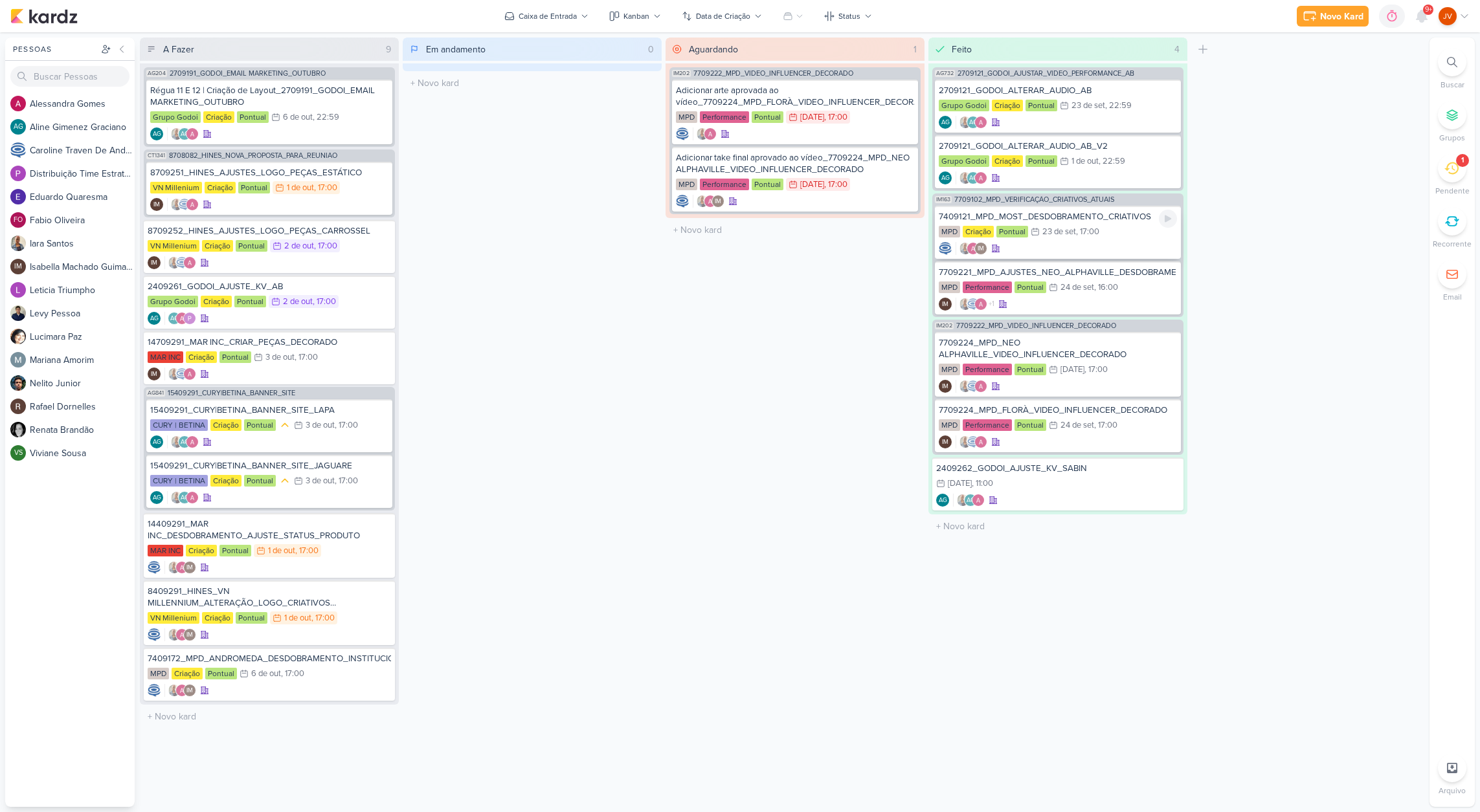
click at [1088, 219] on div "7409121_MPD_MOST_DESDOBRAMENTO_CRIATIVOS" at bounding box center [1057, 217] width 238 height 12
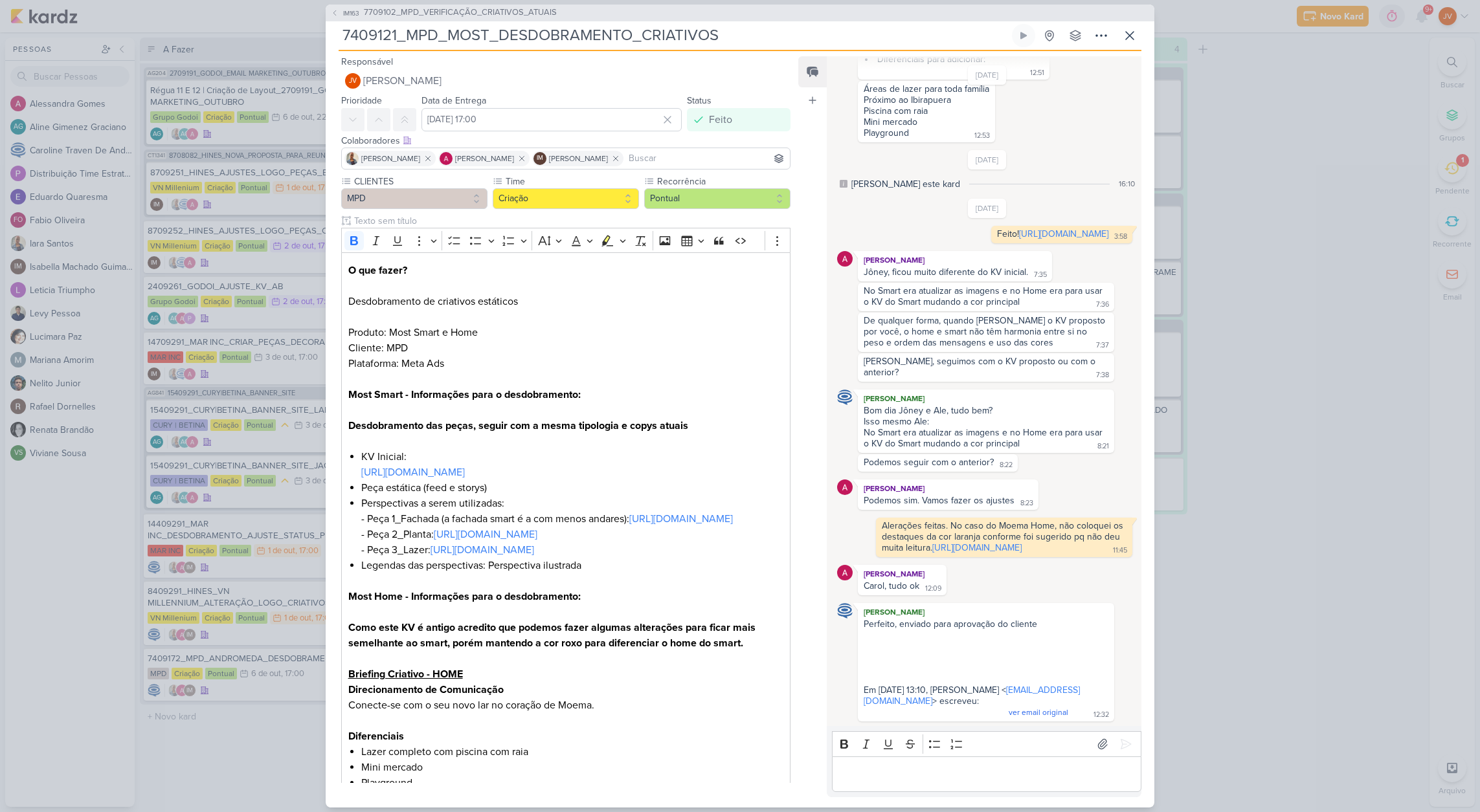
click at [1230, 286] on div "IM163 7709102_MPD_VERIFICAÇÃO_CRIATIVOS_ATUAIS 7409121_MPD_MOST_DESDOBRAMENTO_C…" at bounding box center [740, 406] width 1480 height 812
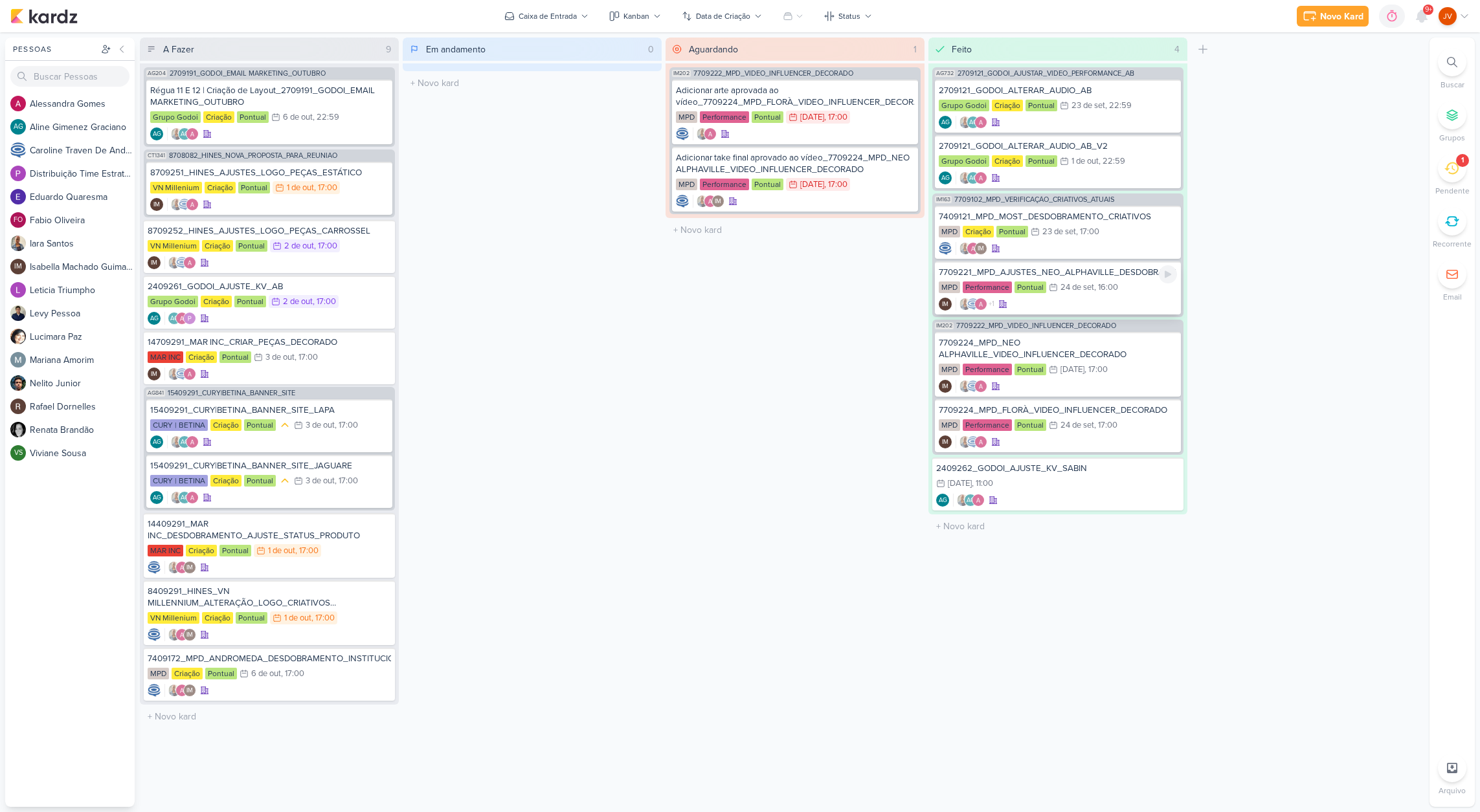
click at [1096, 284] on div ", 16:00" at bounding box center [1105, 287] width 24 height 8
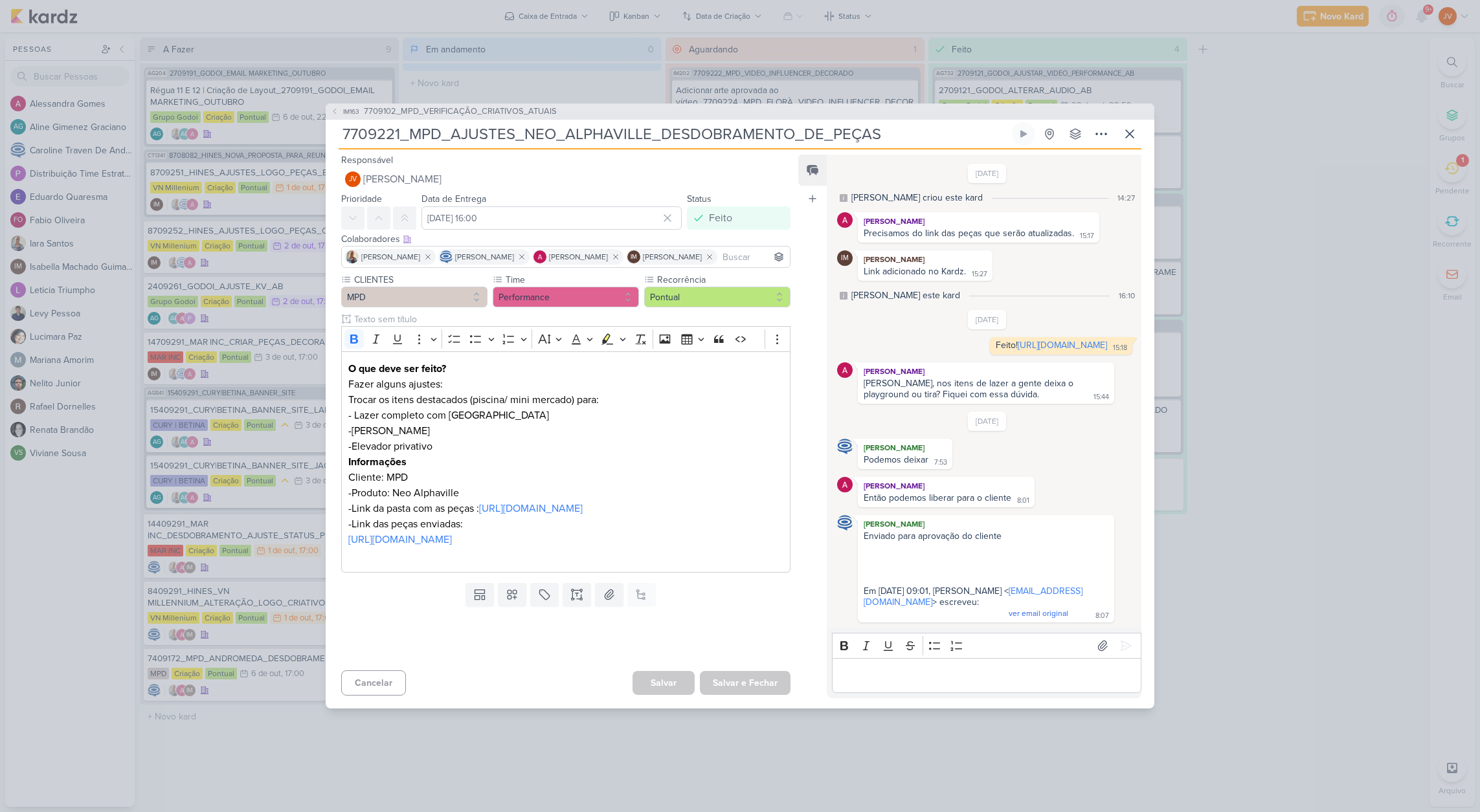
click at [1318, 339] on div "IM163 7709102_MPD_VERIFICAÇÃO_CRIATIVOS_ATUAIS 7709221_MPD_AJUSTES_NEO_ALPHAVIL…" at bounding box center [740, 406] width 1480 height 812
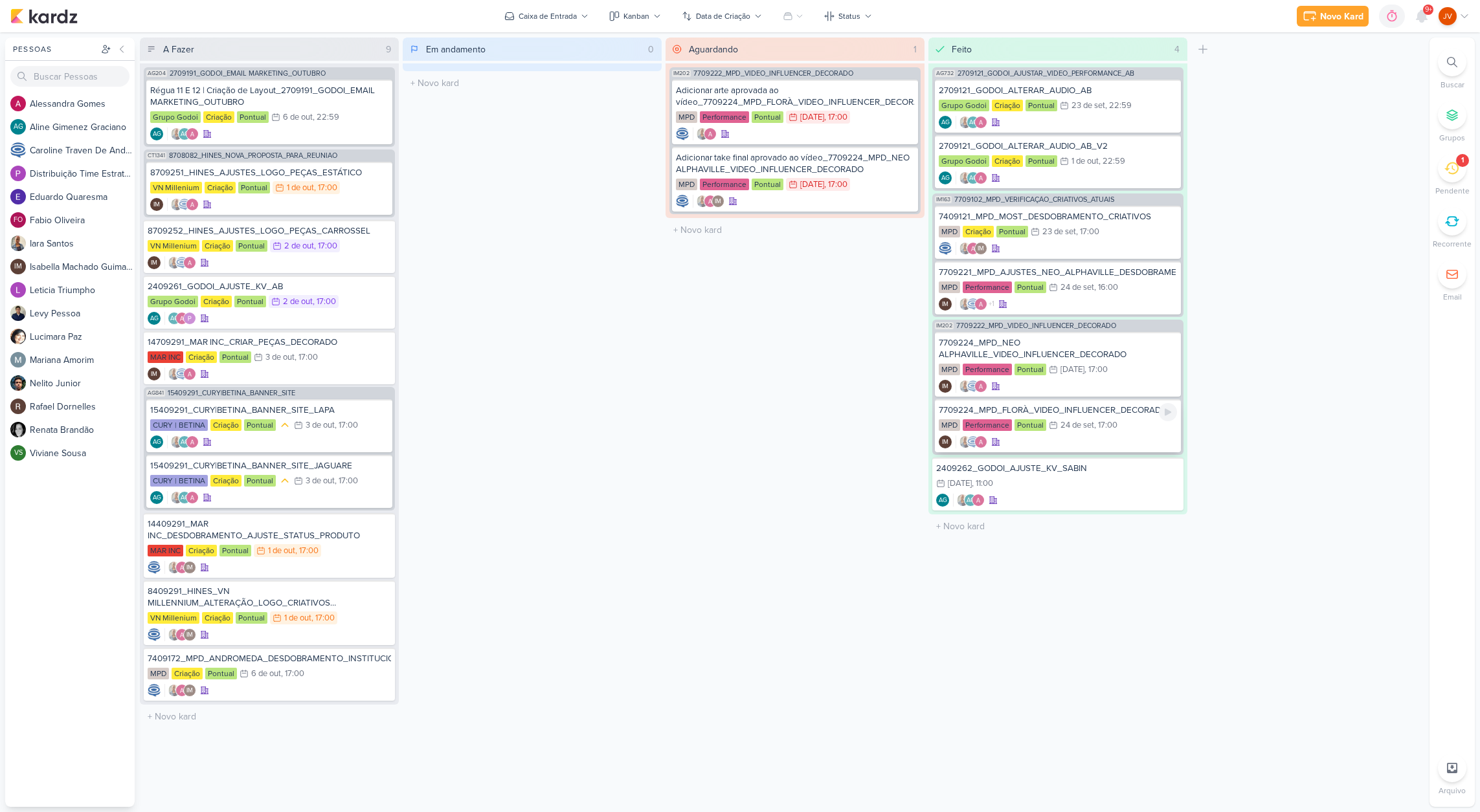
click at [1074, 416] on div "7709224_MPD_FLORÀ_VIDEO_INFLUENCER_DECORADO MPD Performance Pontual 24/9 [DATE]…" at bounding box center [1057, 426] width 246 height 53
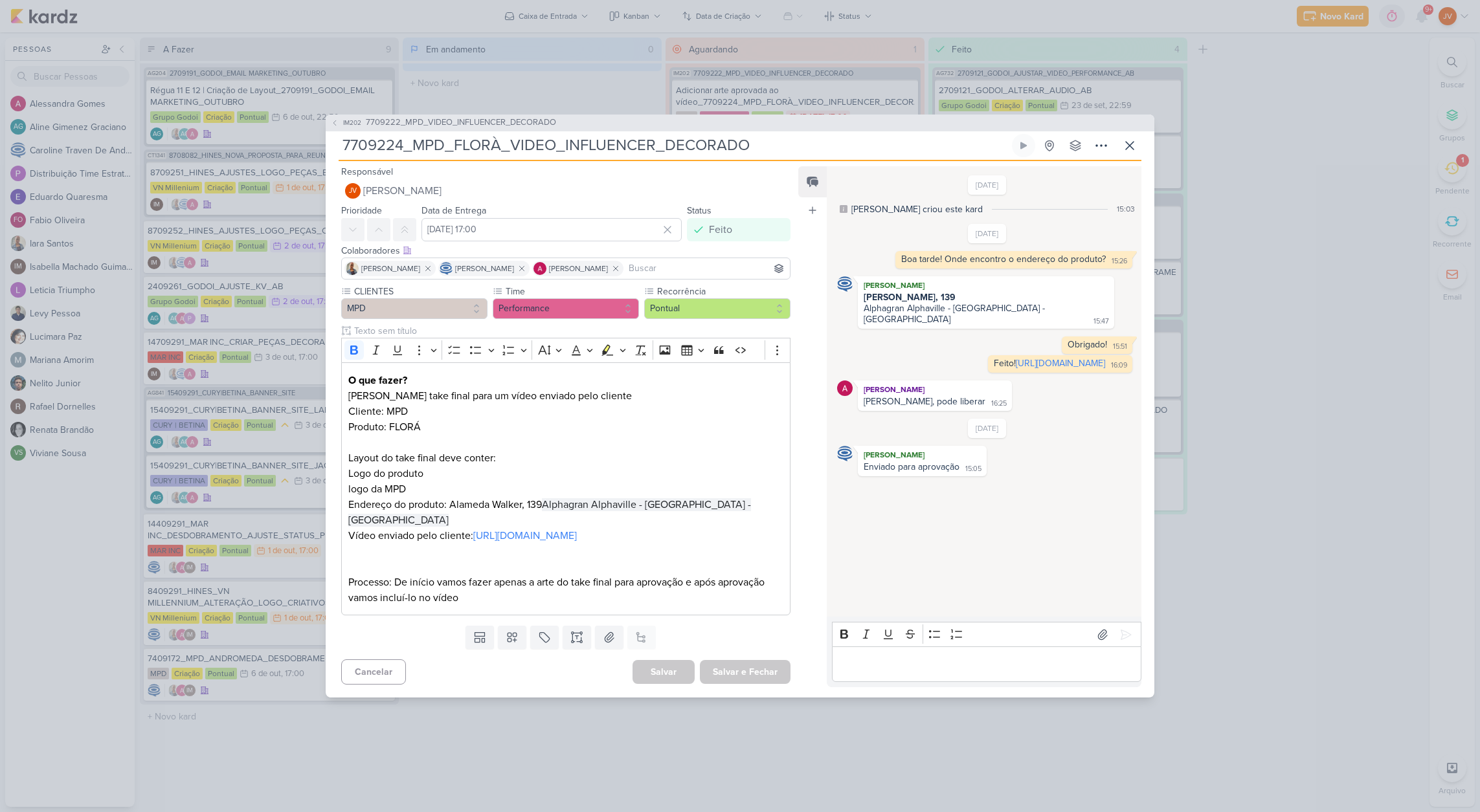
click at [1311, 414] on div "IM202 7709222_MPD_VIDEO_INFLUENCER_DECORADO 7709224_MPD_FLORÀ_VIDEO_INFLUENCER_…" at bounding box center [740, 406] width 1480 height 812
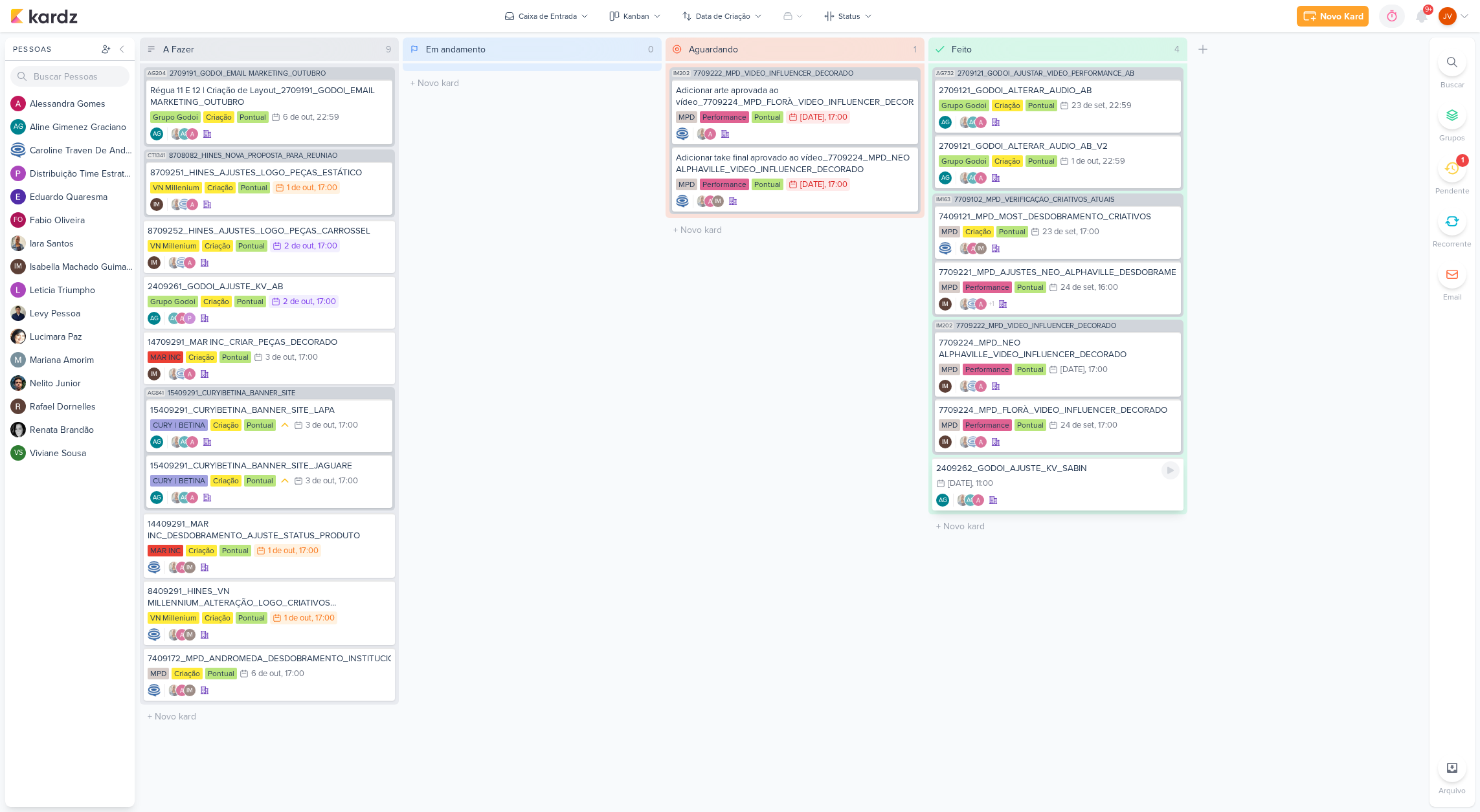
click at [1083, 474] on div "2409262_GODOI_AJUSTE_KV_SABIN" at bounding box center [1057, 468] width 243 height 12
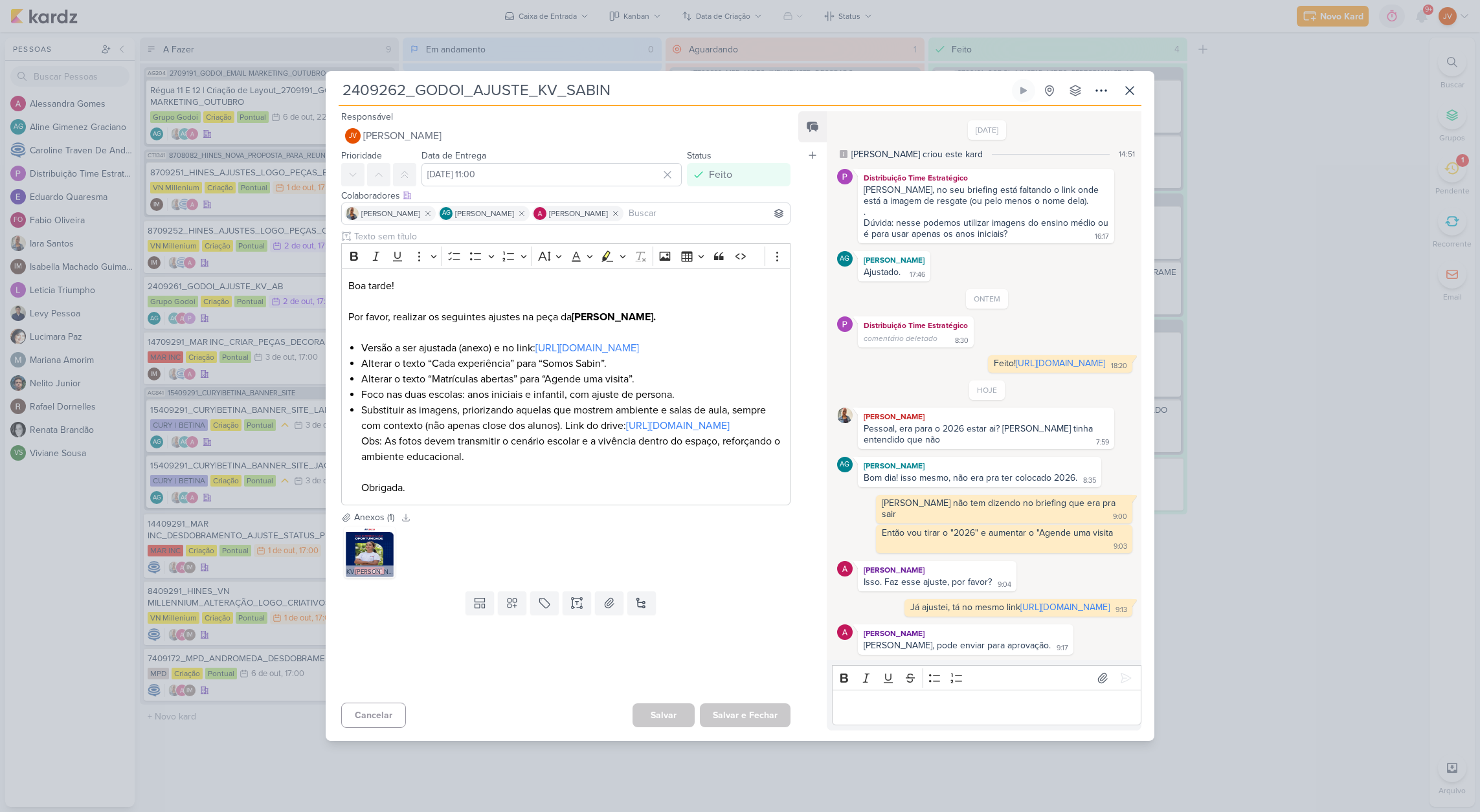
click at [1280, 479] on div "2409262_GODOI_AJUSTE_KV_SABIN Criado por [PERSON_NAME]" at bounding box center [740, 406] width 1480 height 812
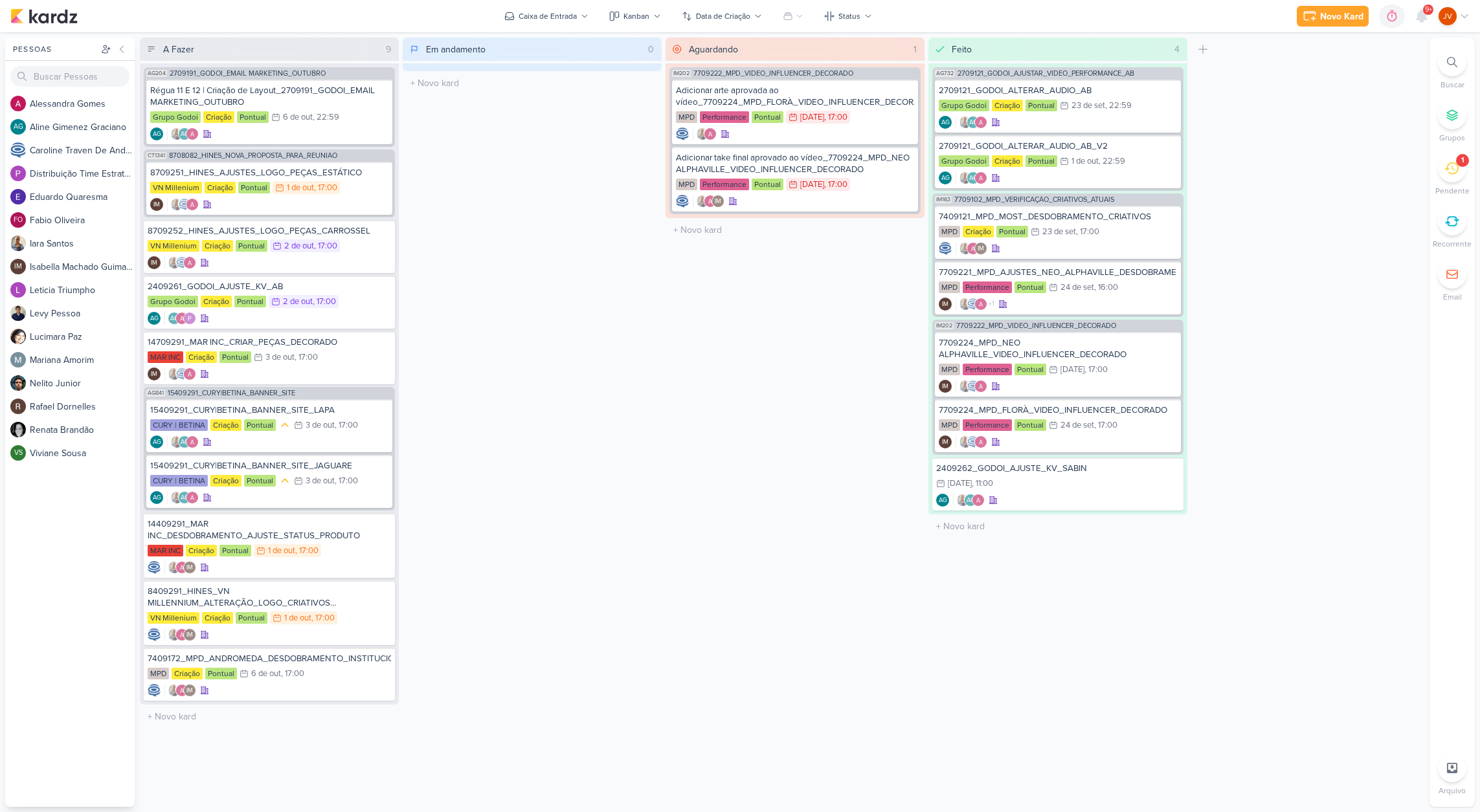
click at [1275, 494] on div "A Fazer 9 Mover Para Esquerda Mover Para Direita [GEOGRAPHIC_DATA] AG204 270919…" at bounding box center [782, 423] width 1284 height 770
click at [1281, 489] on div "A Fazer 9 Mover Para Esquerda Mover Para Direita [GEOGRAPHIC_DATA] AG204 270919…" at bounding box center [782, 423] width 1284 height 770
